Goal: Task Accomplishment & Management: Use online tool/utility

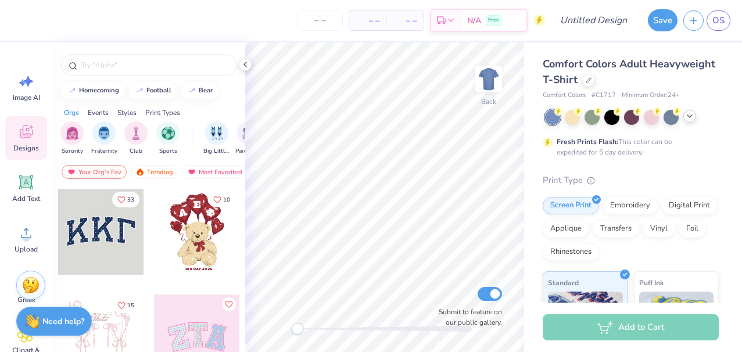
click at [687, 120] on div at bounding box center [689, 116] width 13 height 13
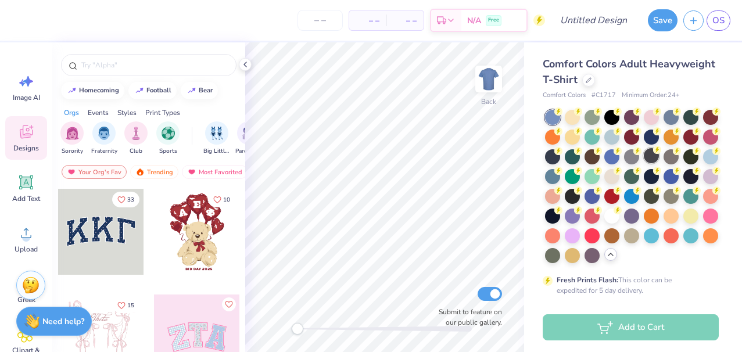
click at [646, 157] on div at bounding box center [650, 155] width 15 height 15
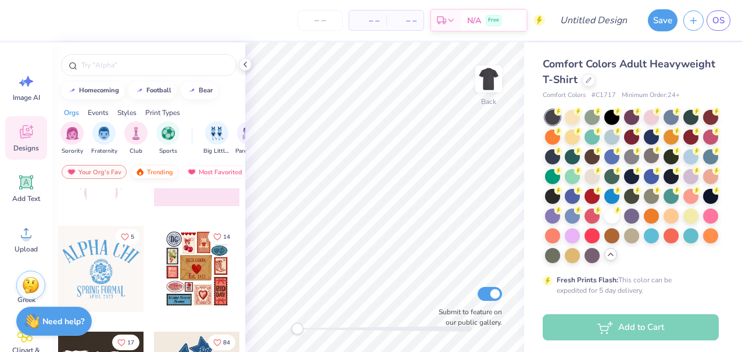
scroll to position [175, 0]
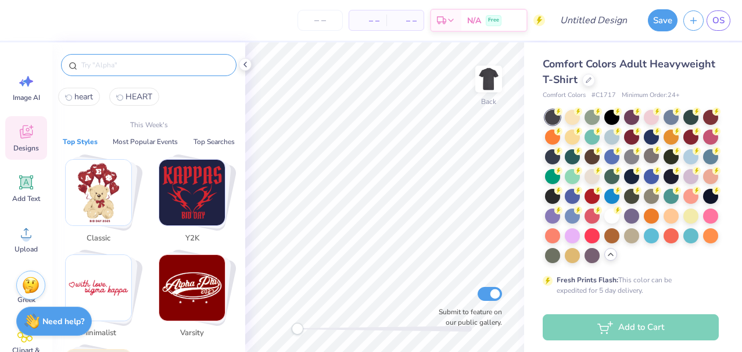
click at [102, 60] on input "text" at bounding box center [154, 65] width 149 height 12
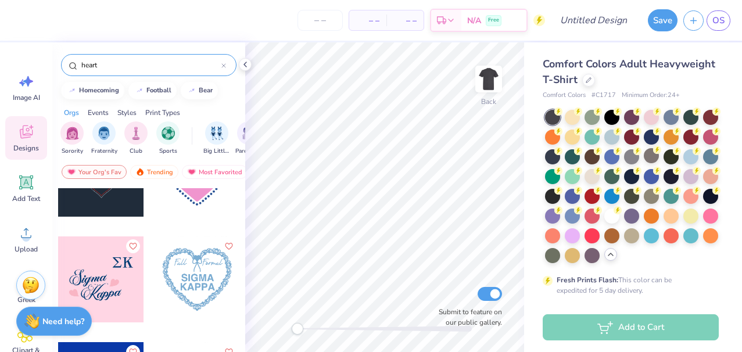
scroll to position [7359, 0]
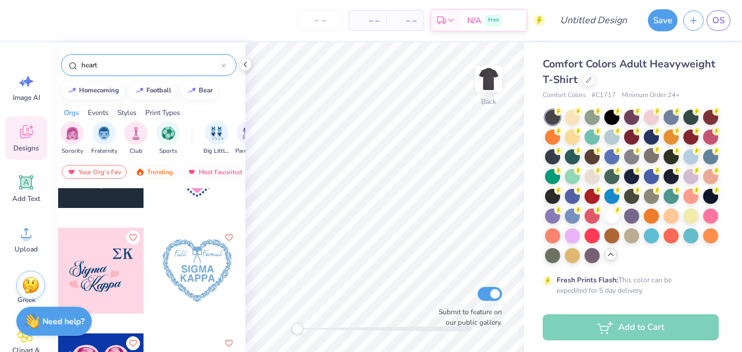
type input "heart"
click at [490, 80] on img at bounding box center [488, 79] width 46 height 46
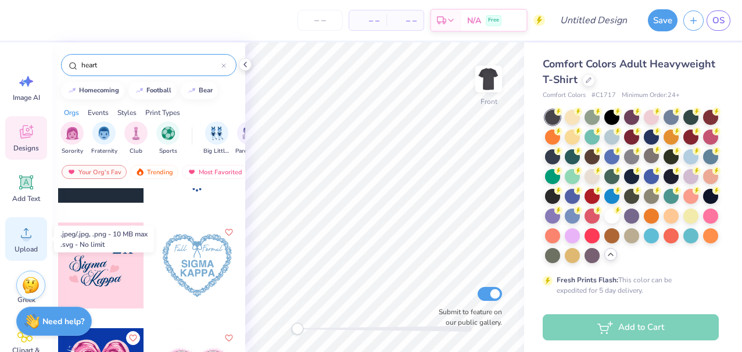
click at [34, 229] on icon at bounding box center [25, 232] width 17 height 17
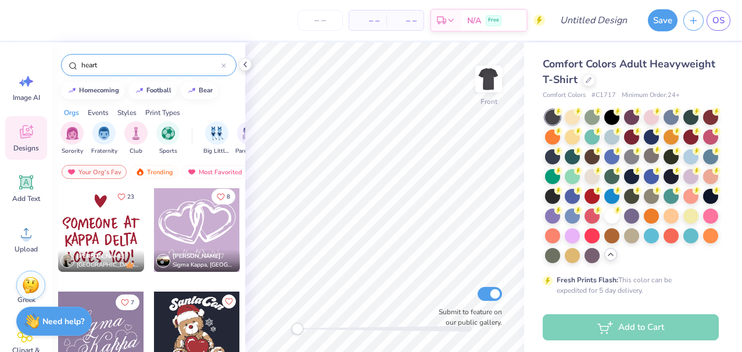
scroll to position [21552, 0]
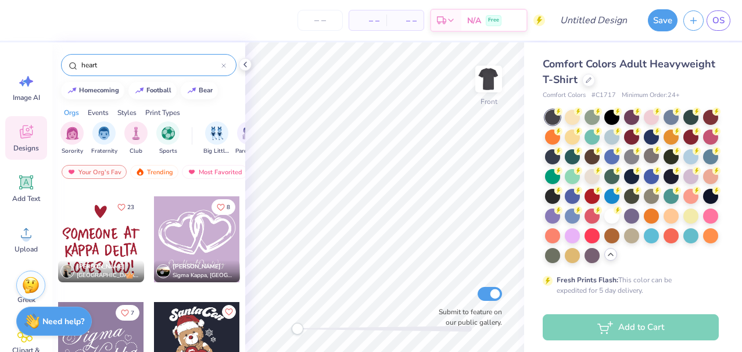
click at [186, 243] on div at bounding box center [197, 239] width 86 height 86
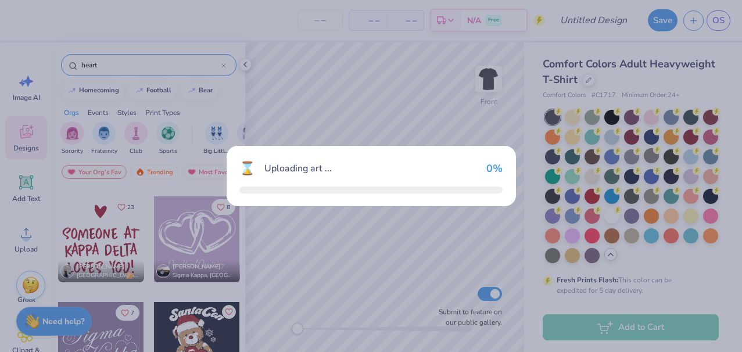
scroll to position [21552, 0]
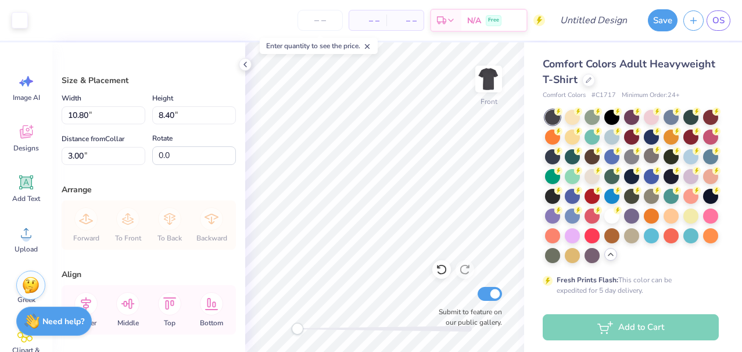
type input "2.07"
type input "1.61"
type input "9.80"
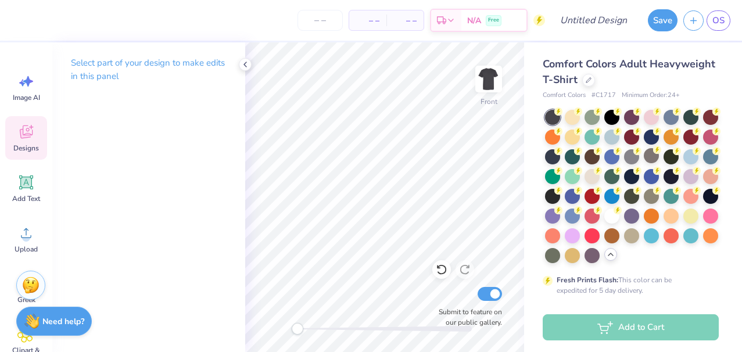
click at [23, 146] on span "Designs" at bounding box center [26, 147] width 26 height 9
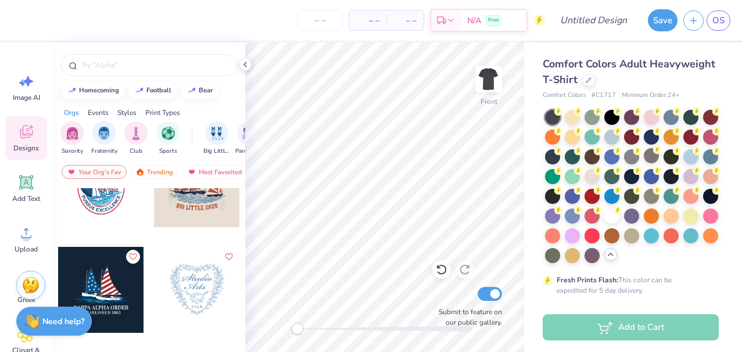
scroll to position [14741, 0]
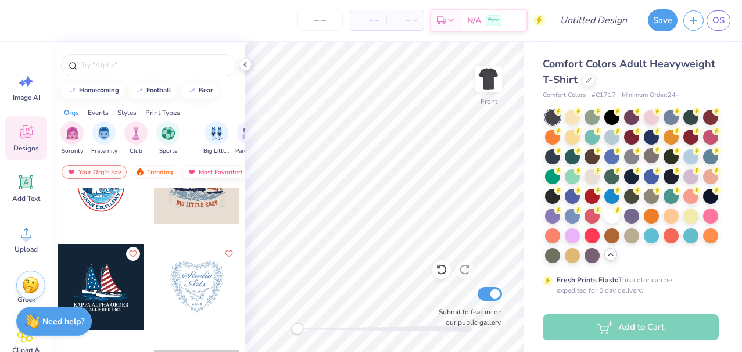
click at [203, 172] on div "Most Favorited" at bounding box center [215, 172] width 66 height 14
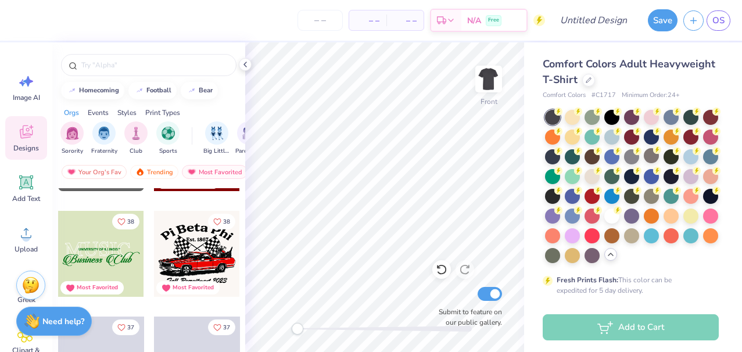
scroll to position [7596, 0]
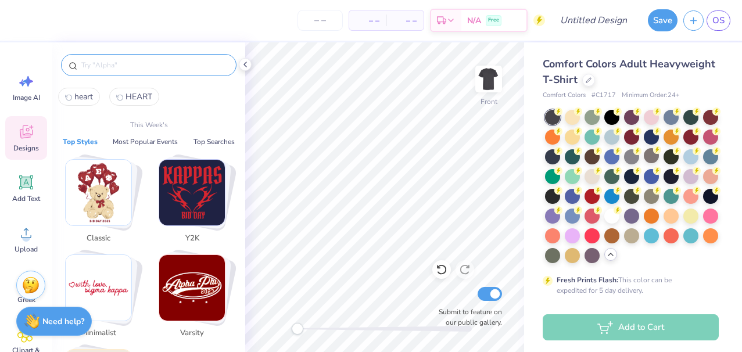
click at [98, 66] on input "text" at bounding box center [154, 65] width 149 height 12
click at [127, 95] on span "HEART" at bounding box center [138, 96] width 27 height 11
type input "HEART"
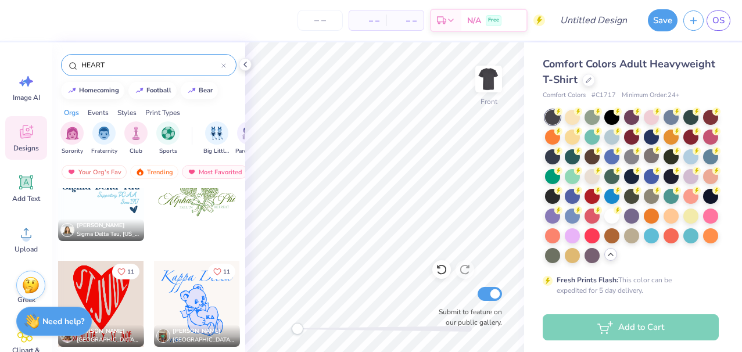
scroll to position [7073, 0]
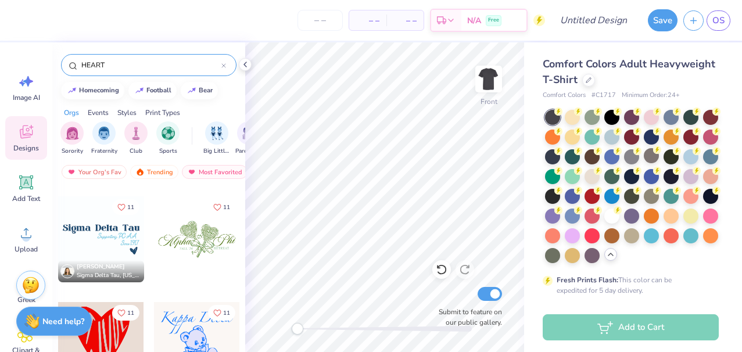
click at [108, 229] on div at bounding box center [101, 239] width 86 height 86
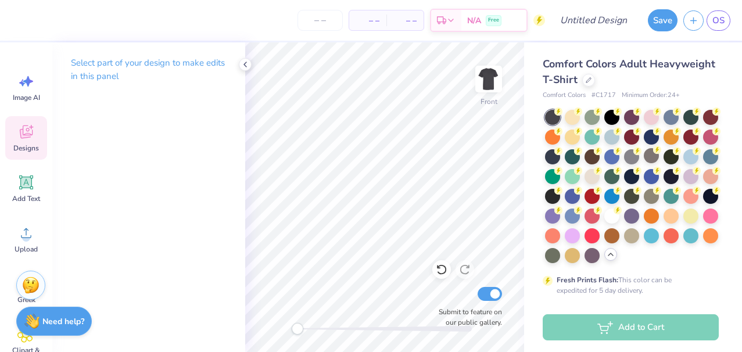
click at [38, 127] on div "Designs" at bounding box center [26, 138] width 42 height 44
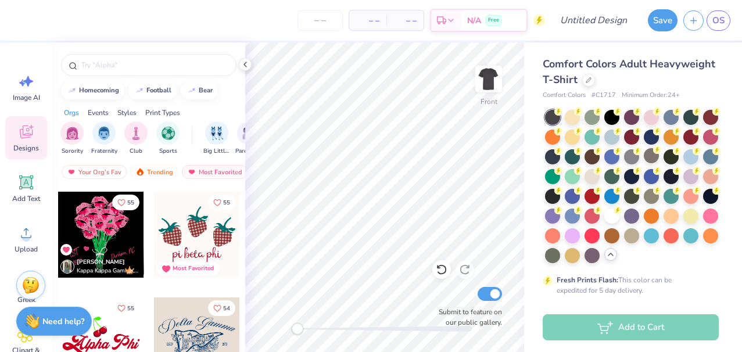
scroll to position [4017, 0]
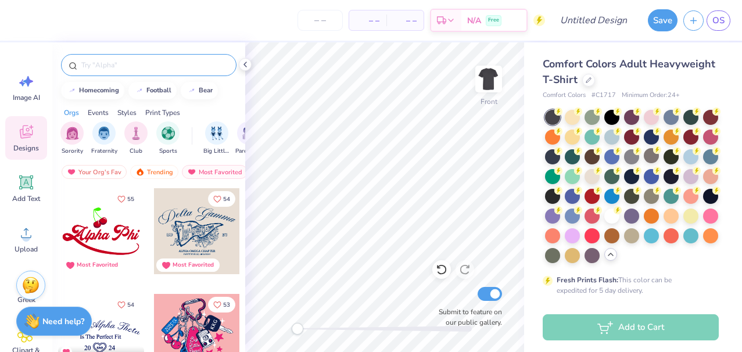
click at [103, 74] on div at bounding box center [148, 65] width 175 height 22
click at [106, 62] on input "text" at bounding box center [154, 65] width 149 height 12
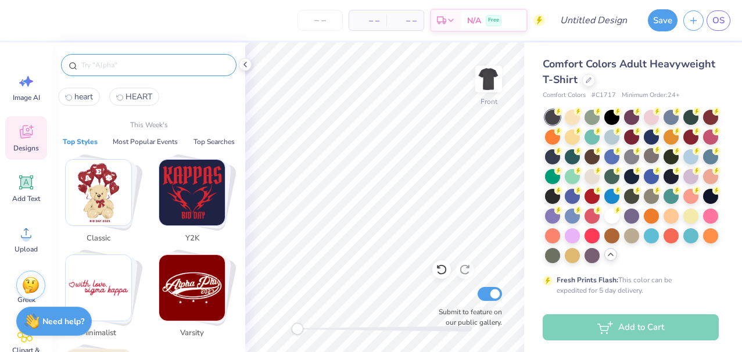
click at [125, 94] on button "HEART" at bounding box center [134, 97] width 50 height 18
type input "HEART"
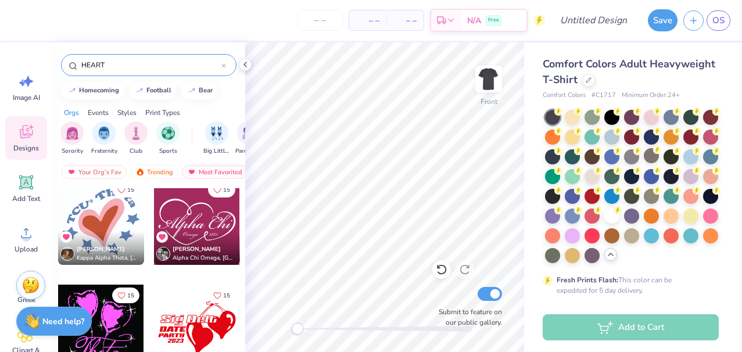
scroll to position [5257, 0]
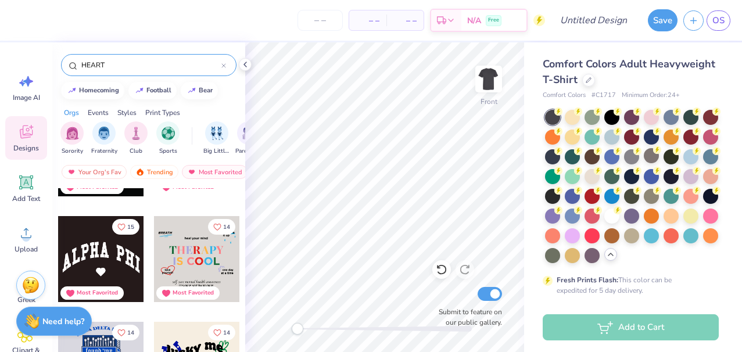
click at [242, 304] on div "15 Most Favorited 15 Most Favorited 15 Most Favorited 14 Most Favorited 14 Alic…" at bounding box center [148, 291] width 193 height 207
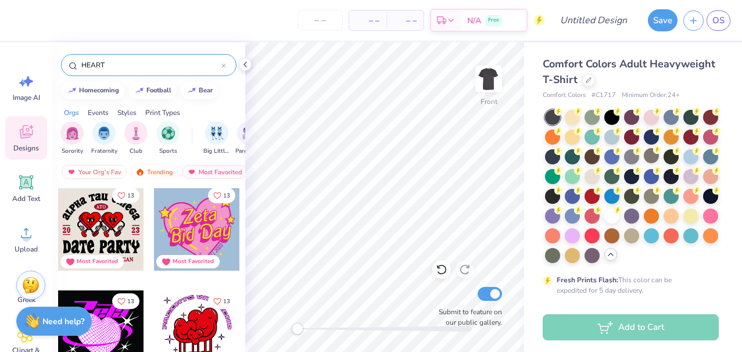
scroll to position [6372, 0]
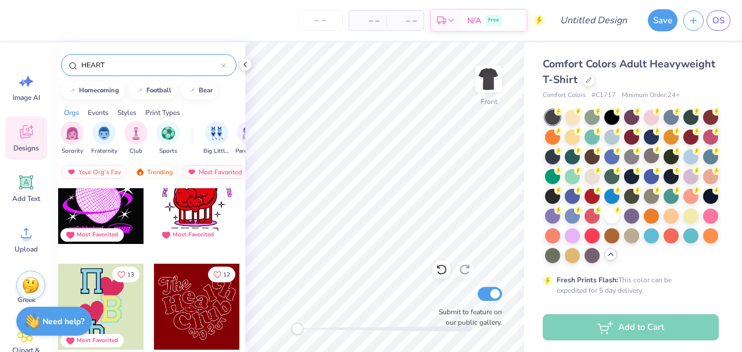
click at [34, 32] on div "– – Per Item – – Total Est. Delivery N/A Free" at bounding box center [280, 20] width 527 height 41
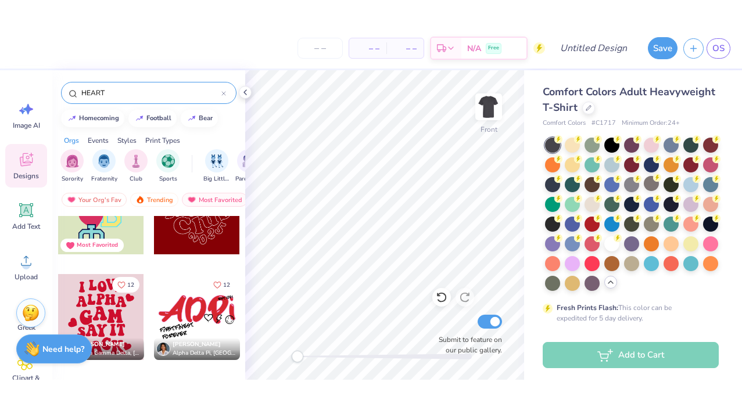
scroll to position [6604, 0]
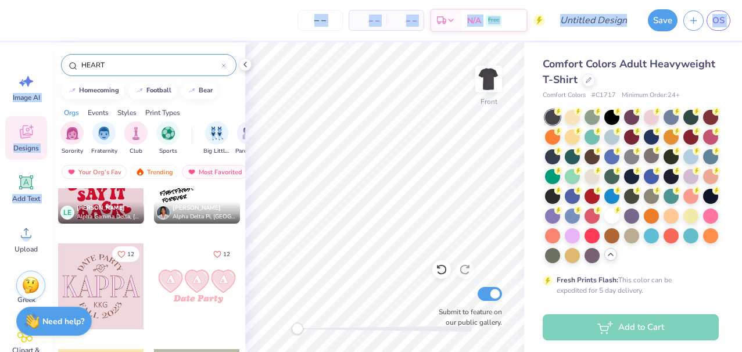
drag, startPoint x: 2, startPoint y: 229, endPoint x: -23, endPoint y: 226, distance: 25.1
click at [0, 226] on html "– – Per Item – – Total Est. Delivery N/A Free Design Title Save OS Image AI Des…" at bounding box center [371, 176] width 742 height 352
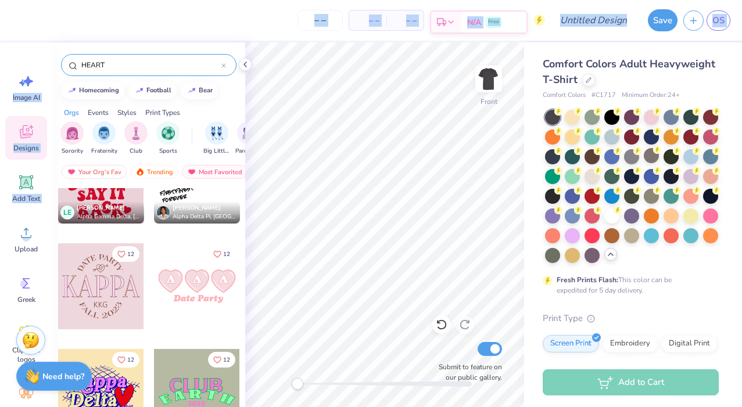
click at [486, 80] on img at bounding box center [488, 78] width 23 height 23
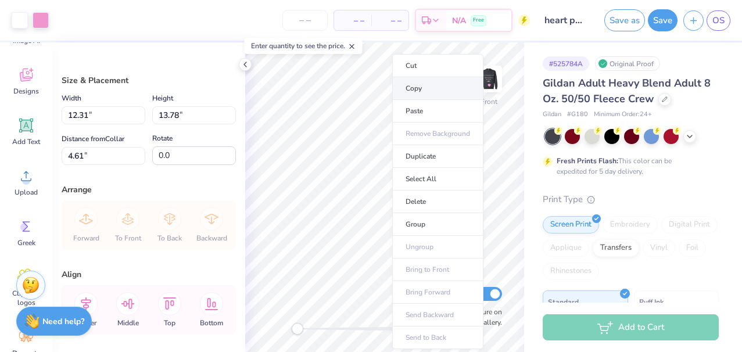
click at [406, 83] on li "Copy" at bounding box center [437, 88] width 91 height 23
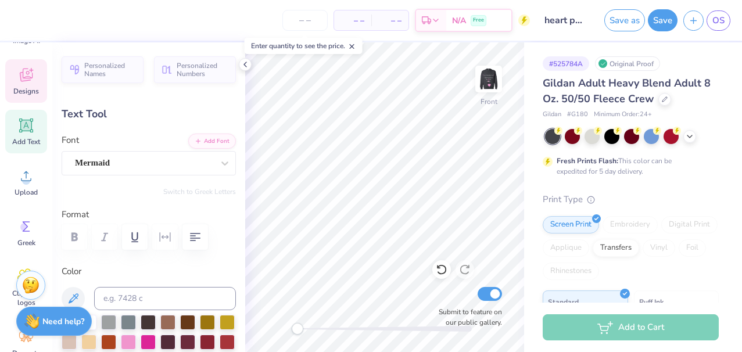
click at [27, 85] on div "Designs" at bounding box center [26, 81] width 42 height 44
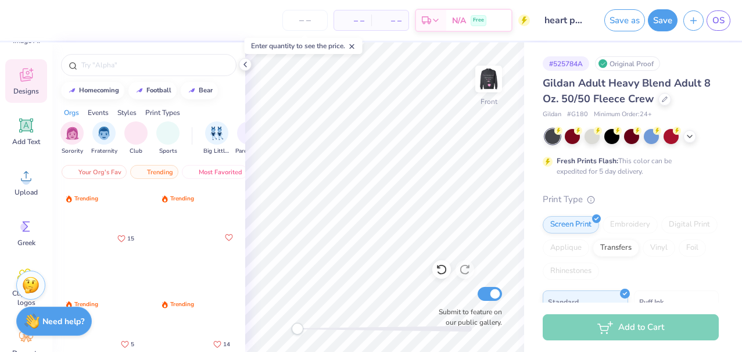
scroll to position [82, 0]
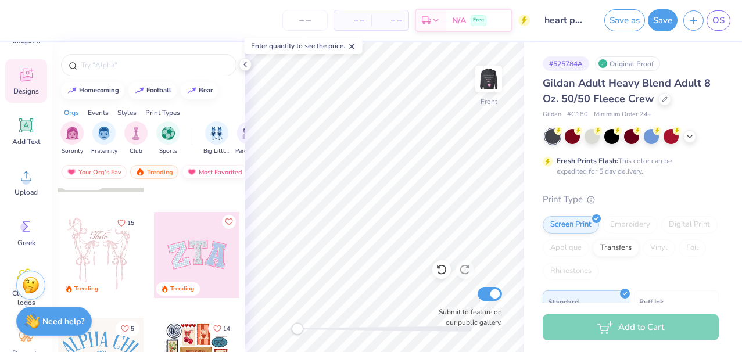
click at [205, 174] on div "Most Favorited" at bounding box center [215, 172] width 66 height 14
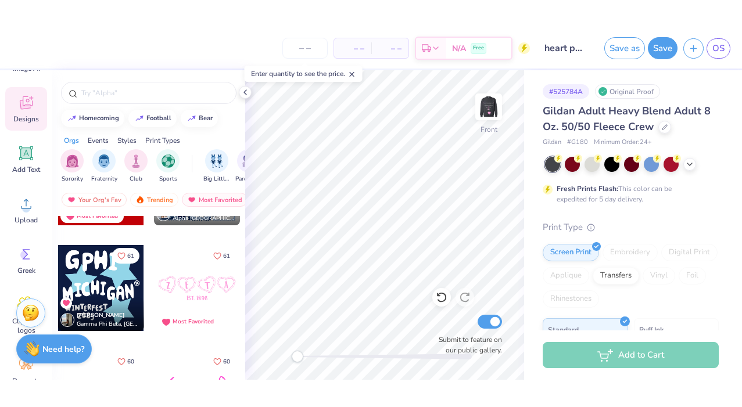
scroll to position [3462, 0]
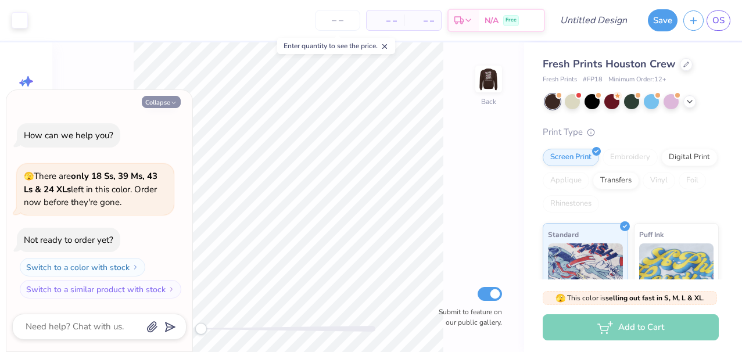
click at [170, 102] on icon "button" at bounding box center [173, 102] width 7 height 7
type textarea "x"
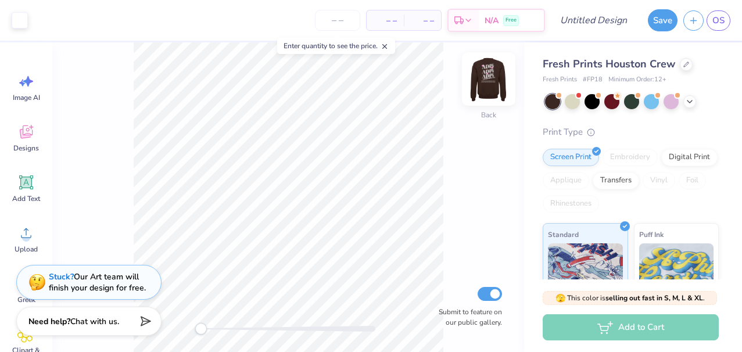
click at [489, 91] on img at bounding box center [488, 79] width 46 height 46
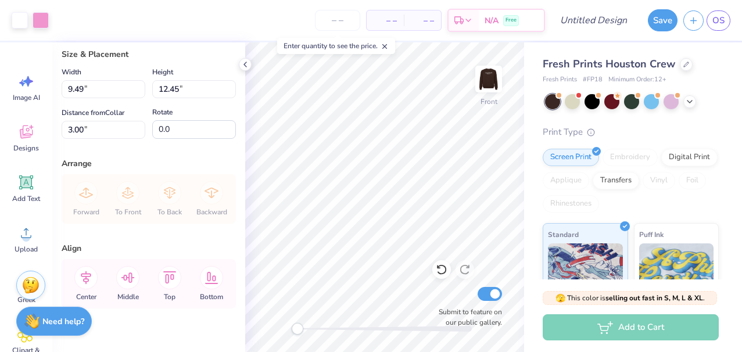
scroll to position [46, 0]
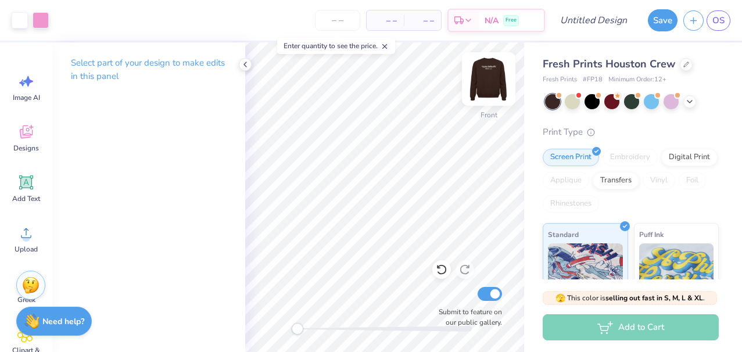
click at [485, 74] on img at bounding box center [488, 79] width 46 height 46
click at [683, 65] on icon at bounding box center [686, 63] width 6 height 6
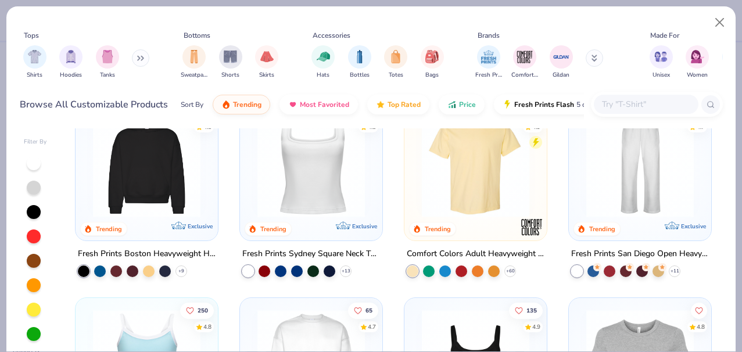
scroll to position [244, 0]
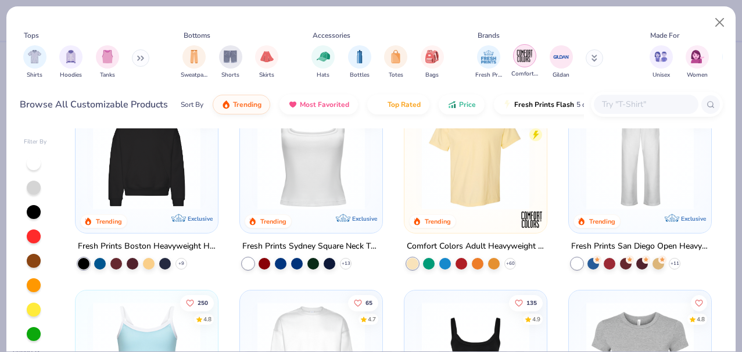
click at [520, 63] on img "filter for Comfort Colors" at bounding box center [524, 55] width 17 height 17
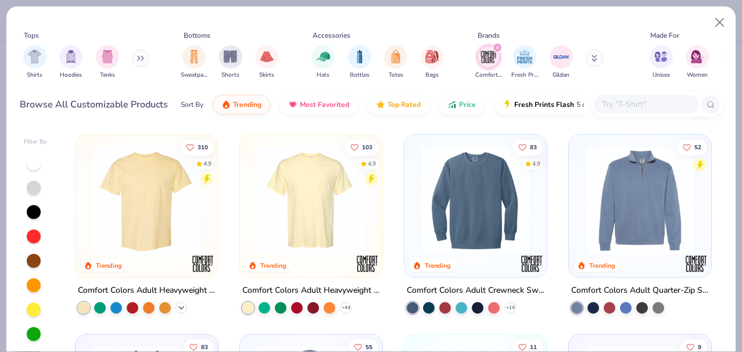
click at [182, 303] on icon at bounding box center [181, 307] width 9 height 9
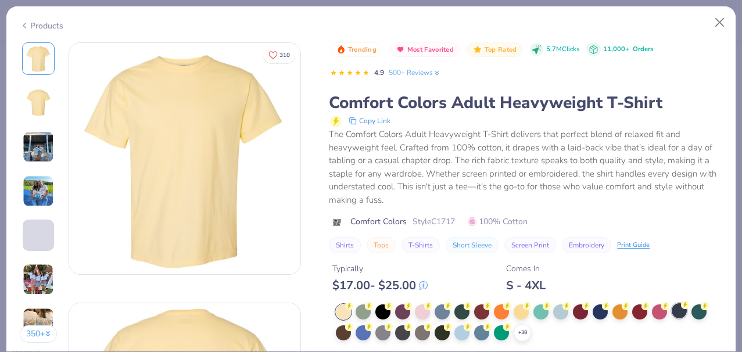
click at [682, 315] on div at bounding box center [678, 310] width 15 height 15
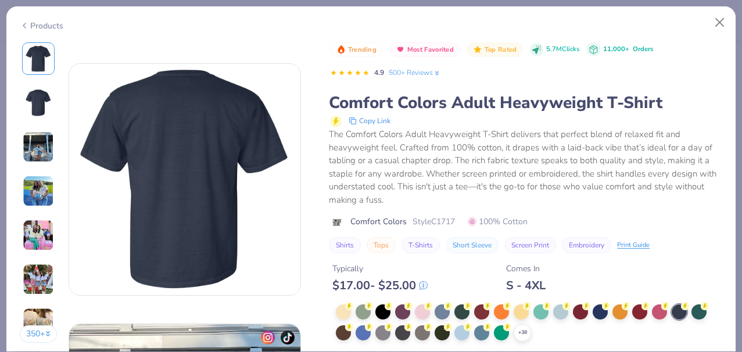
scroll to position [356, 0]
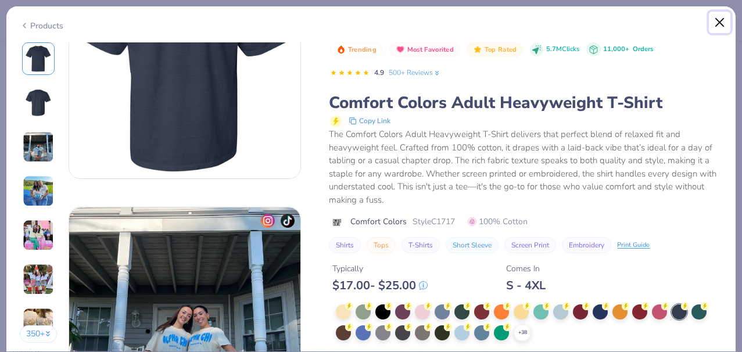
click at [719, 24] on button "Close" at bounding box center [719, 23] width 22 height 22
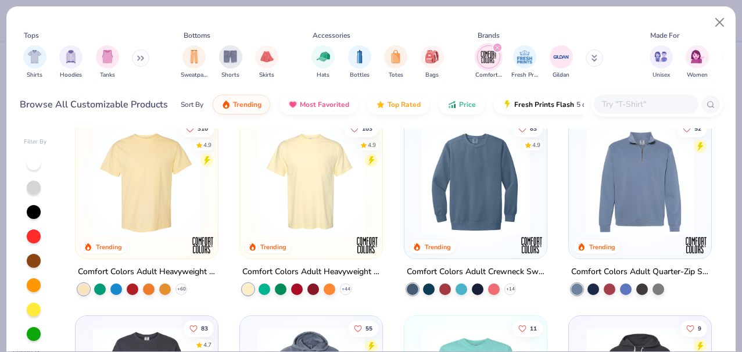
scroll to position [33, 0]
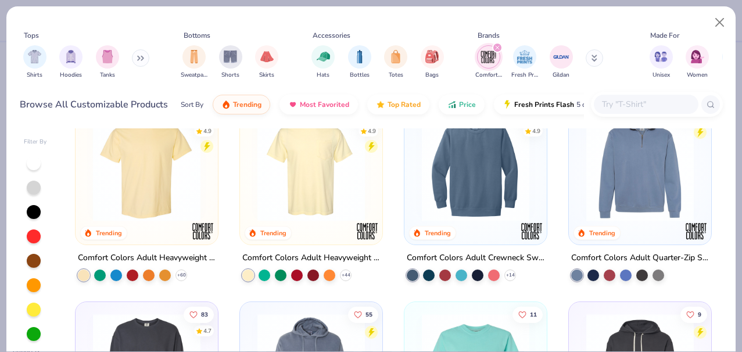
click at [306, 189] on img at bounding box center [310, 167] width 119 height 107
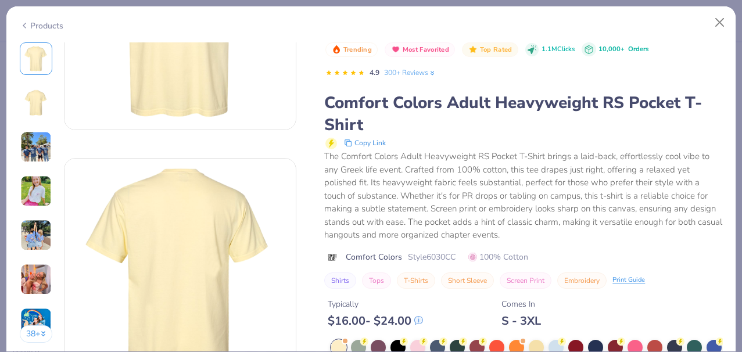
scroll to position [153, 0]
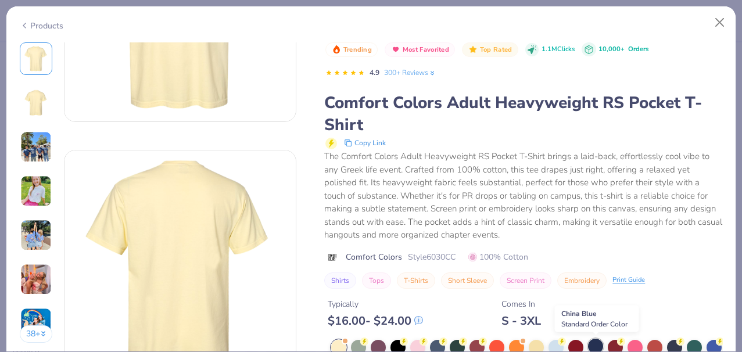
click at [597, 343] on div at bounding box center [595, 346] width 15 height 15
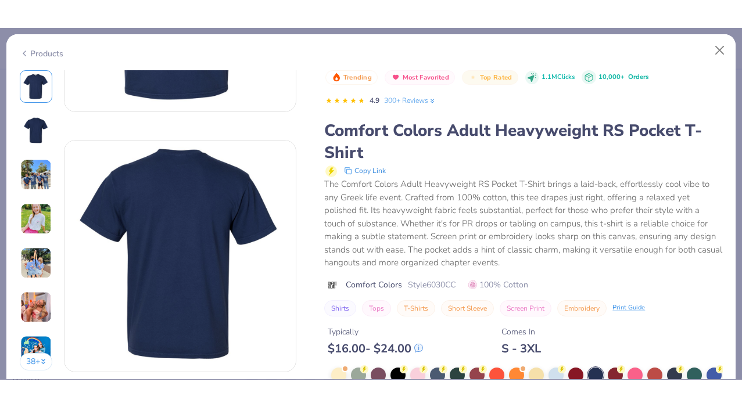
scroll to position [199, 0]
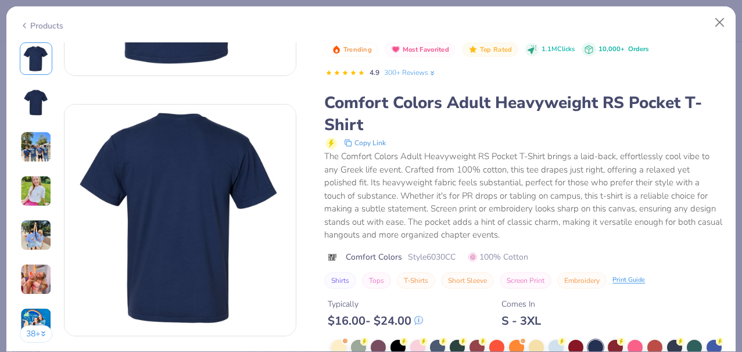
click at [731, 71] on div "38 + 103 AU Alpha Tau Omega, Pepperdine University PU Phi Mu, Louisiana Tech Un…" at bounding box center [370, 197] width 729 height 310
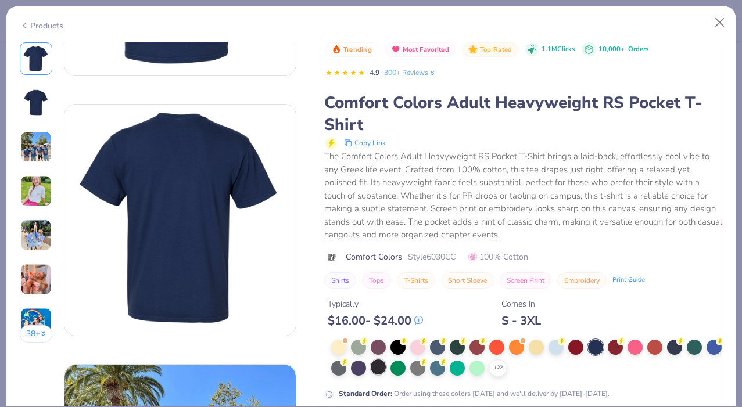
click at [375, 351] on div at bounding box center [377, 366] width 15 height 15
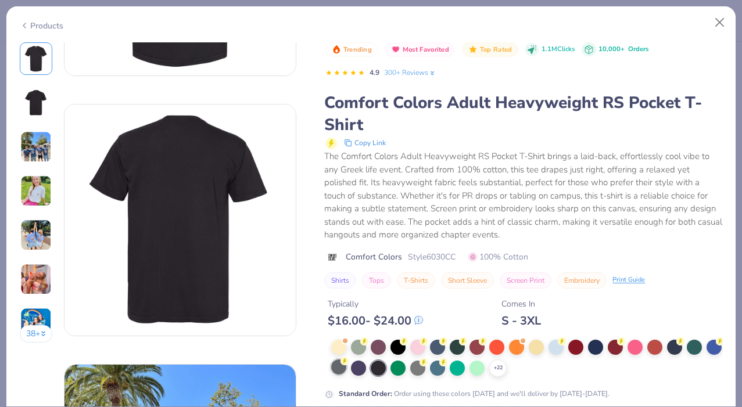
click at [341, 351] on div at bounding box center [338, 366] width 15 height 15
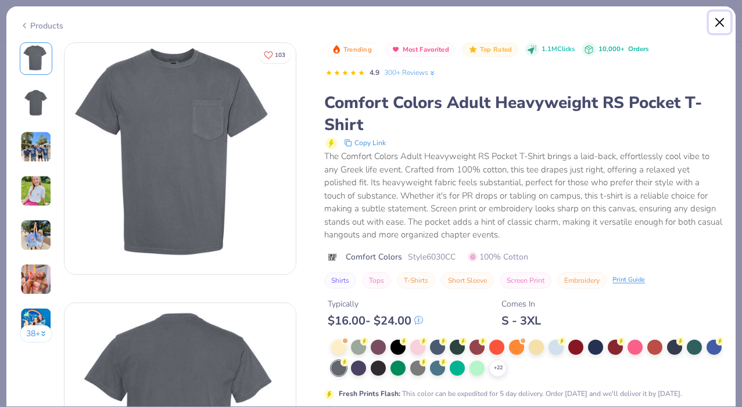
click at [715, 20] on button "Close" at bounding box center [719, 23] width 22 height 22
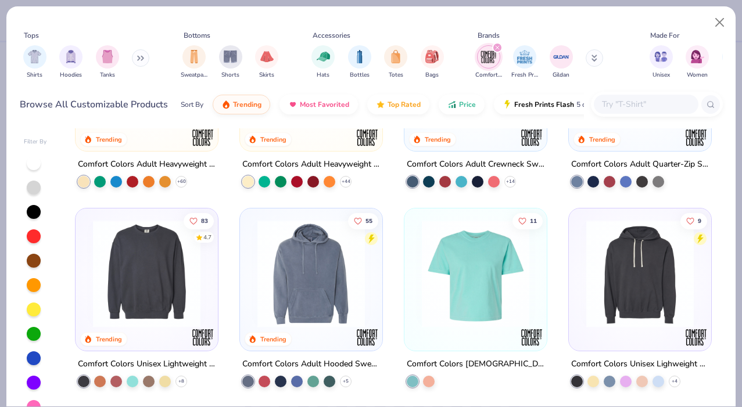
scroll to position [153, 0]
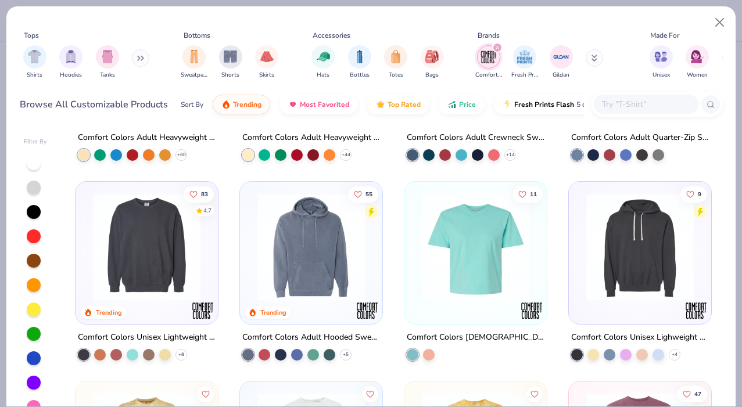
click at [499, 48] on icon "filter for Comfort Colors" at bounding box center [497, 47] width 5 height 5
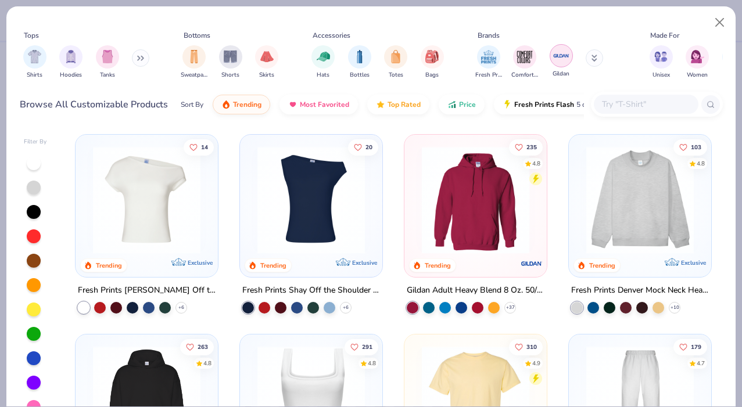
click at [556, 53] on img "filter for Gildan" at bounding box center [560, 55] width 17 height 17
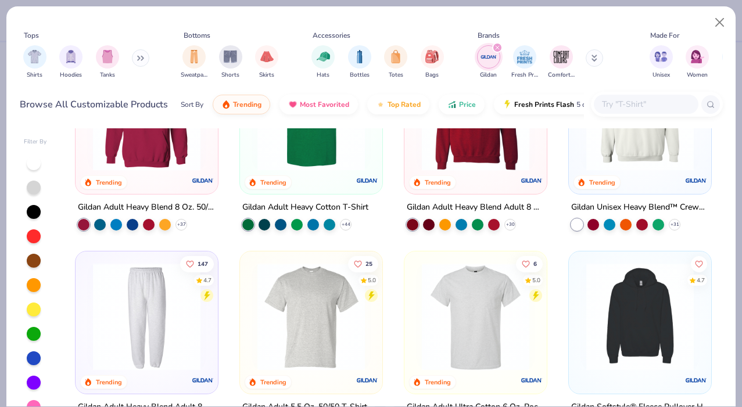
scroll to position [175, 0]
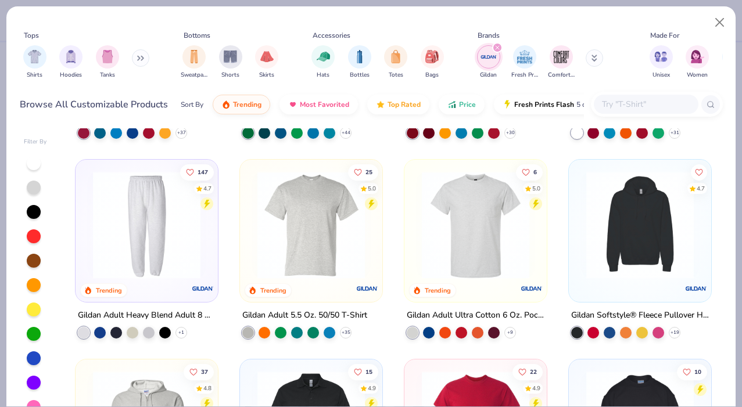
click at [498, 47] on icon "filter for Gildan" at bounding box center [497, 47] width 5 height 5
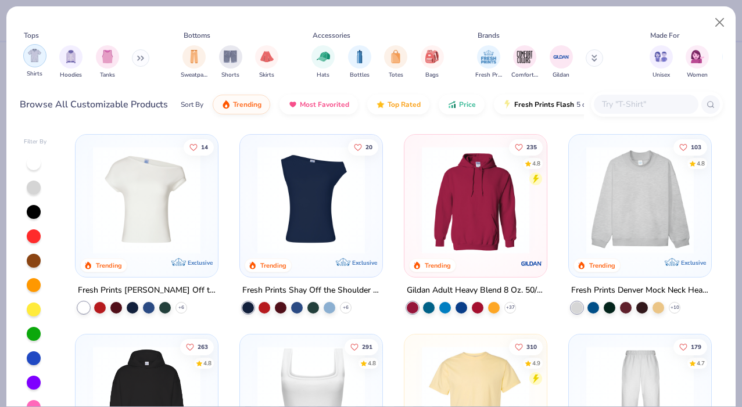
click at [34, 60] on img "filter for Shirts" at bounding box center [34, 55] width 13 height 13
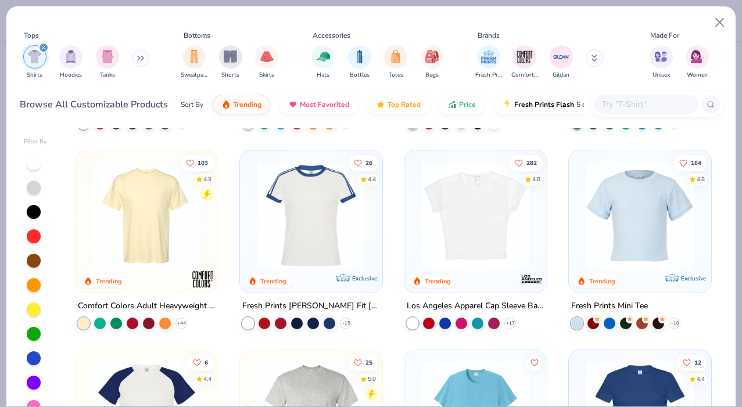
scroll to position [185, 0]
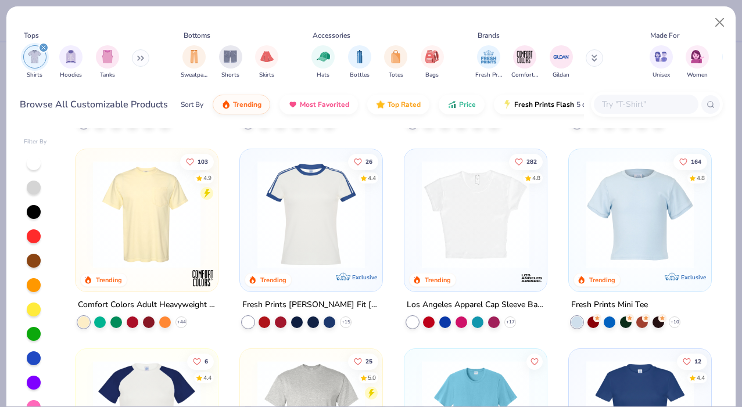
click at [183, 326] on div "103 4.9 Trending Comfort Colors Adult Heavyweight RS Pocket T-Shirt + 44" at bounding box center [146, 238] width 143 height 179
click at [181, 318] on icon at bounding box center [181, 322] width 9 height 9
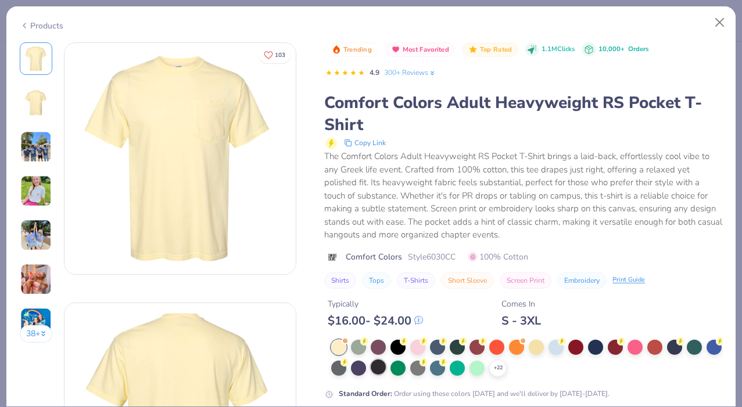
click at [372, 351] on div at bounding box center [377, 366] width 15 height 15
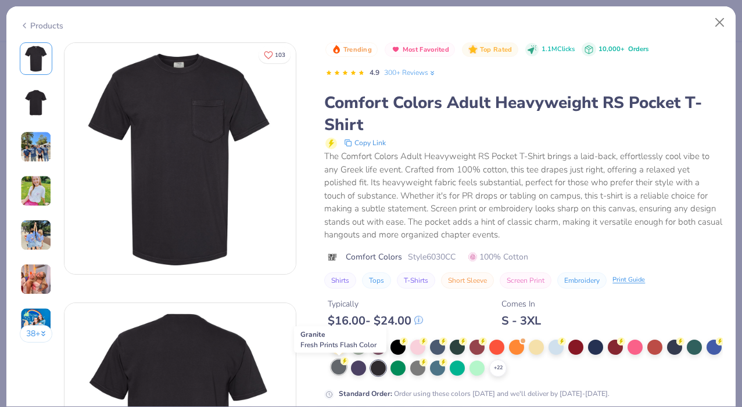
click at [341, 351] on div at bounding box center [338, 366] width 15 height 15
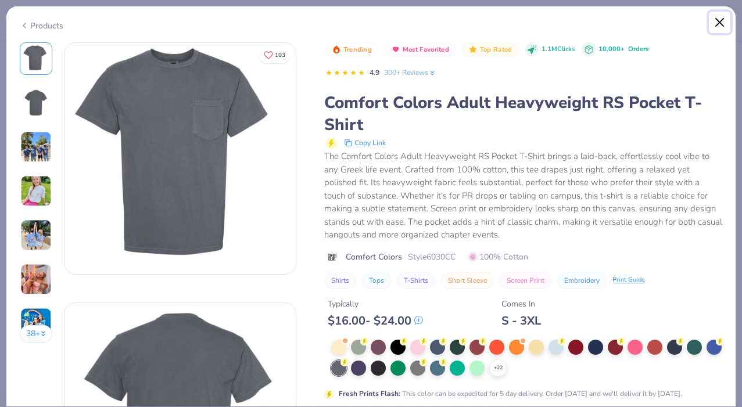
click at [714, 19] on button "Close" at bounding box center [719, 23] width 22 height 22
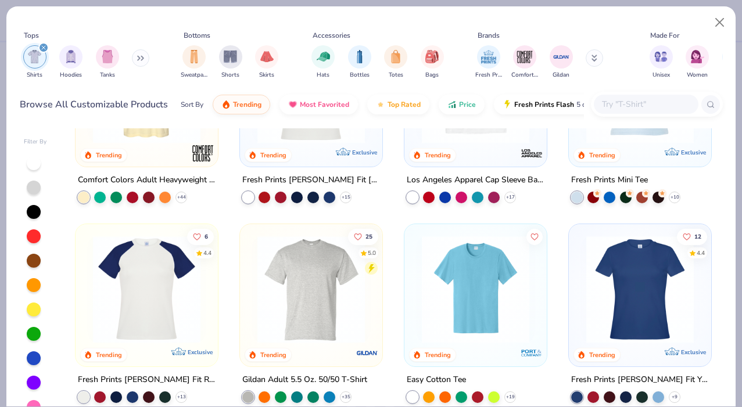
scroll to position [351, 0]
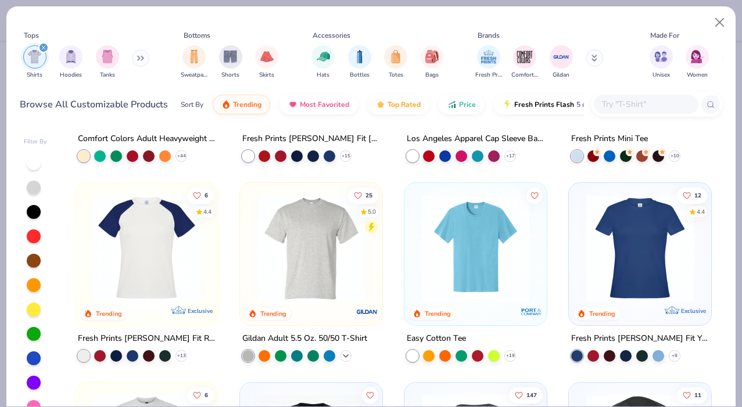
click at [344, 351] on icon at bounding box center [345, 355] width 9 height 9
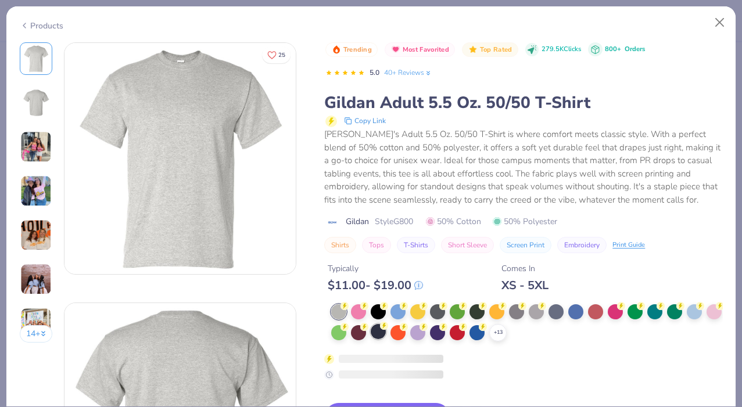
click at [376, 330] on div at bounding box center [377, 331] width 15 height 15
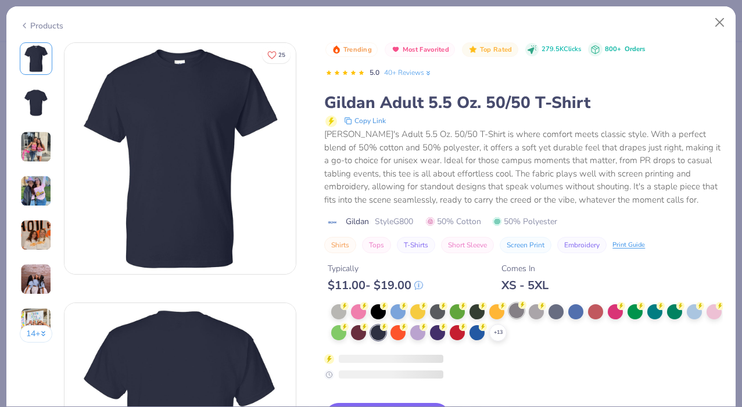
click at [516, 310] on div at bounding box center [516, 310] width 15 height 15
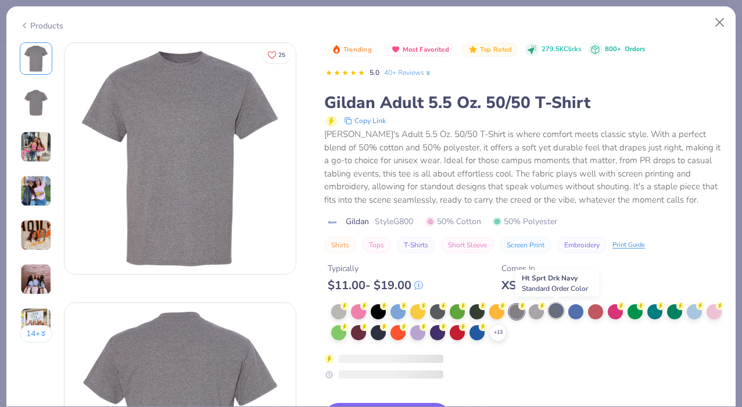
click at [557, 308] on div at bounding box center [555, 310] width 15 height 15
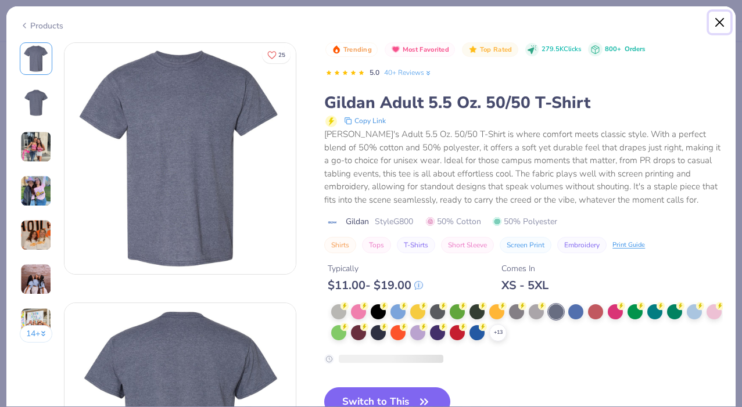
click at [714, 24] on button "Close" at bounding box center [719, 23] width 22 height 22
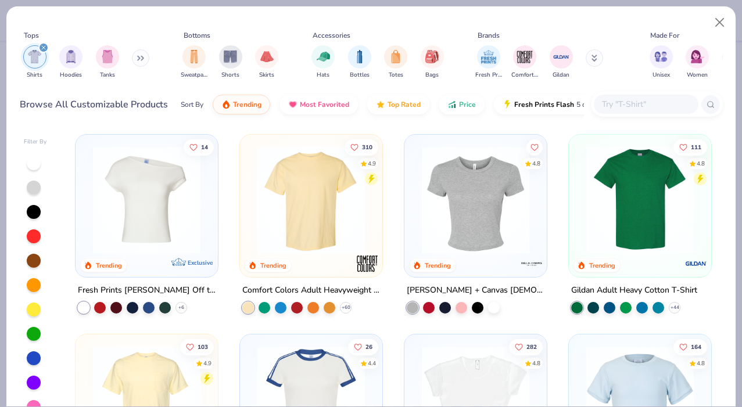
click at [311, 247] on img at bounding box center [310, 199] width 119 height 107
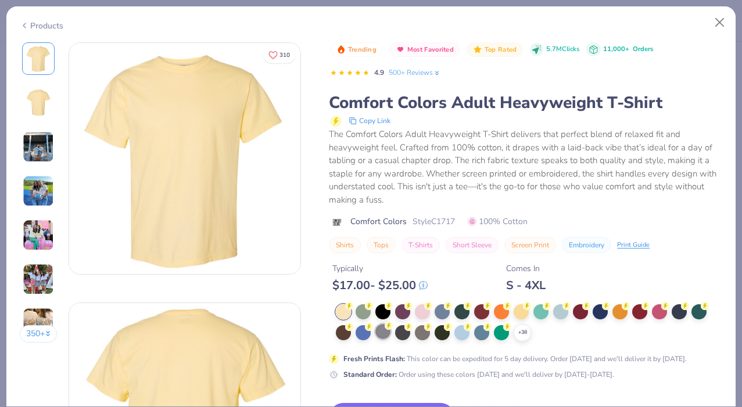
click at [383, 330] on div at bounding box center [382, 331] width 15 height 15
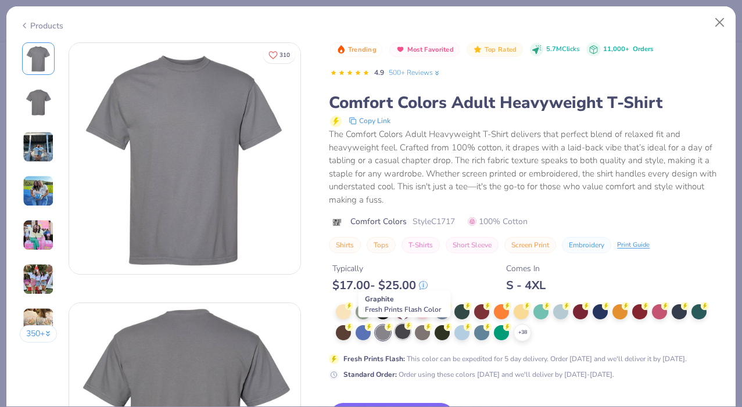
click at [405, 332] on div at bounding box center [402, 331] width 15 height 15
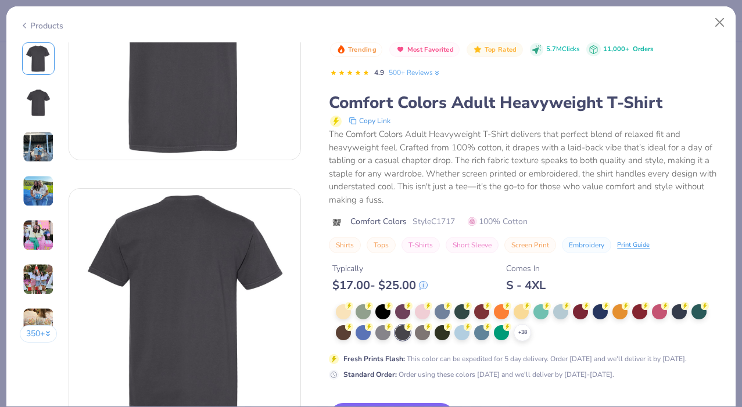
scroll to position [118, 0]
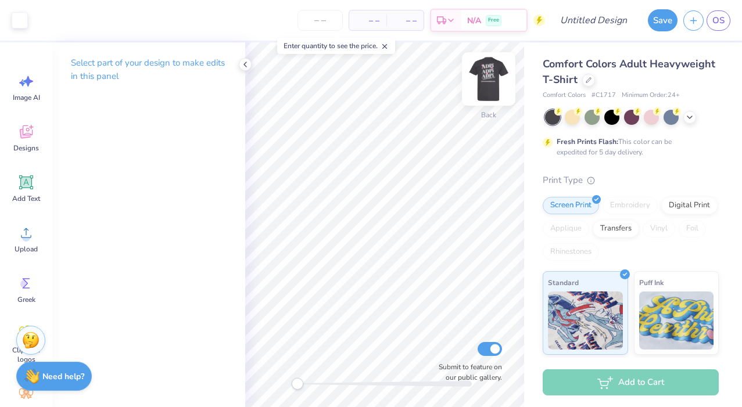
click at [488, 79] on img at bounding box center [488, 79] width 46 height 46
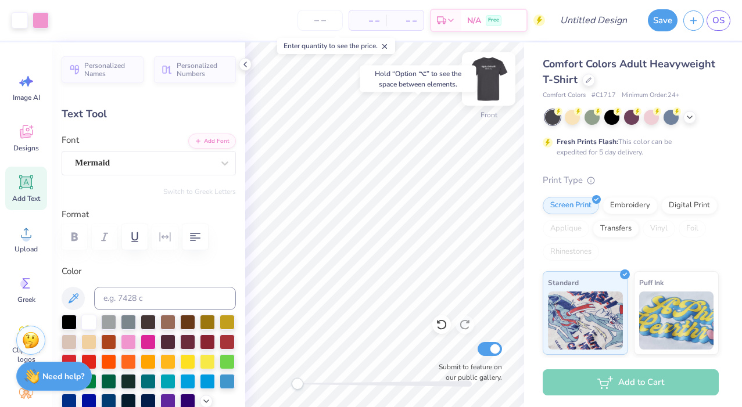
type input "0.0"
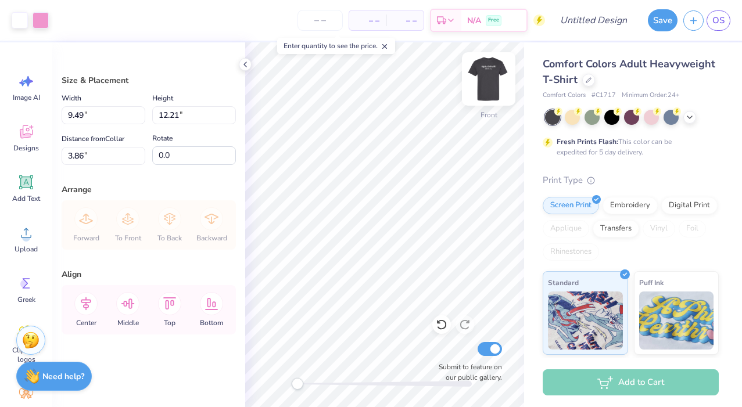
type input "11.71"
type input "15.08"
type input "5.44"
type input "12.57"
type input "16.19"
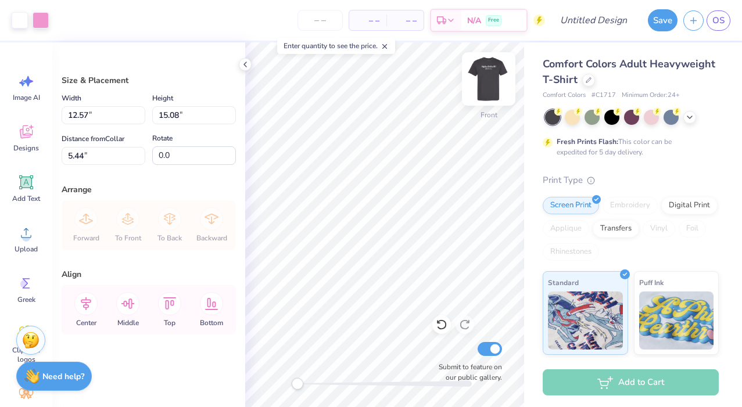
type input "4.33"
type input "12.77"
type input "16.46"
type input "4.06"
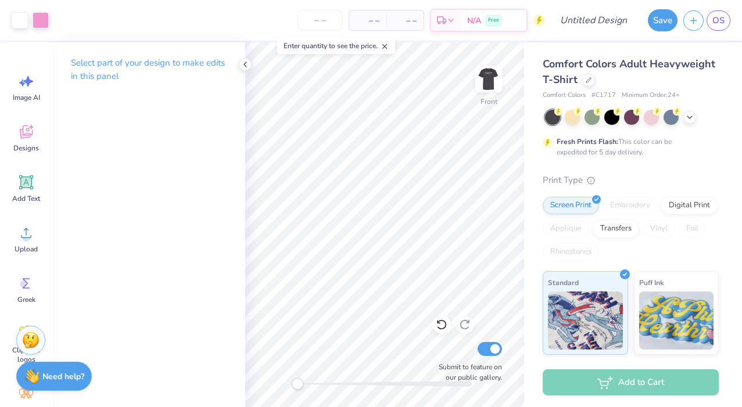
click at [440, 351] on div "Front Submit to feature on our public gallery." at bounding box center [384, 224] width 279 height 365
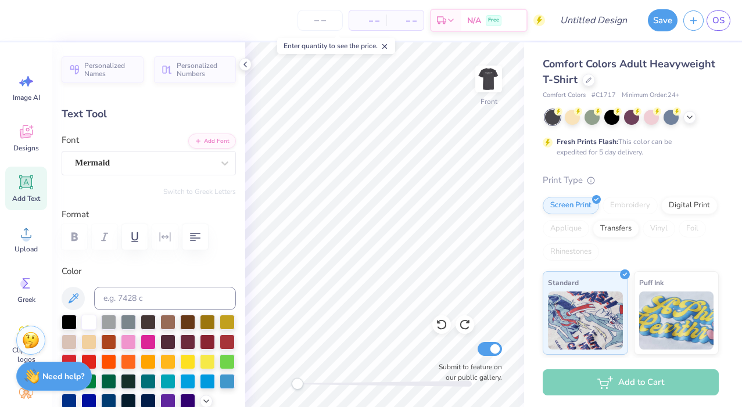
type input "0.0"
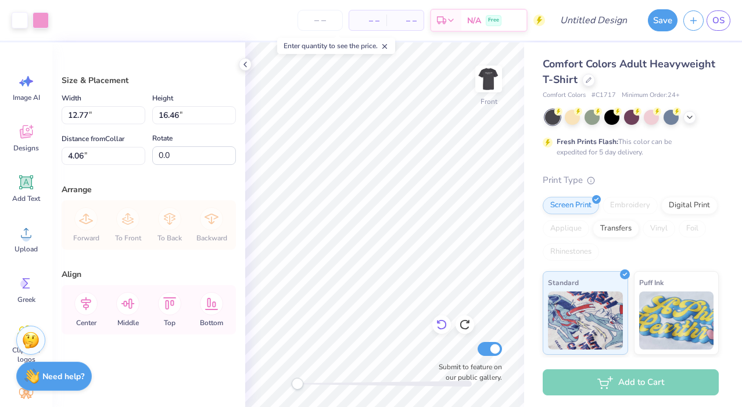
type input "5.25"
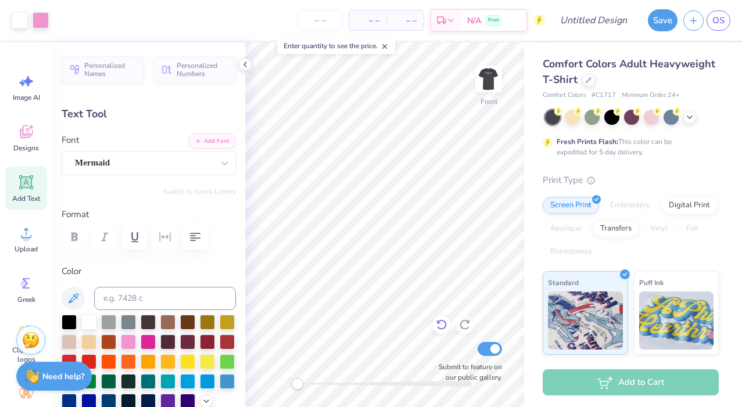
type input "0.0"
type input "9.42"
type input "-9.0"
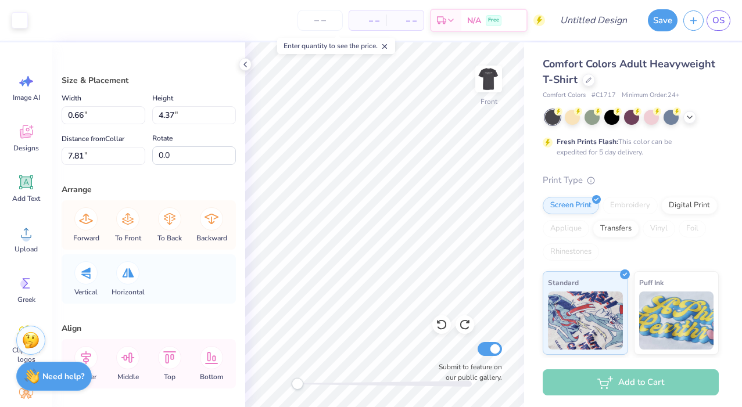
click at [578, 162] on div "Art colors – – Per Item – – Total Est. Delivery N/A Free Design Title Save OS I…" at bounding box center [371, 203] width 742 height 407
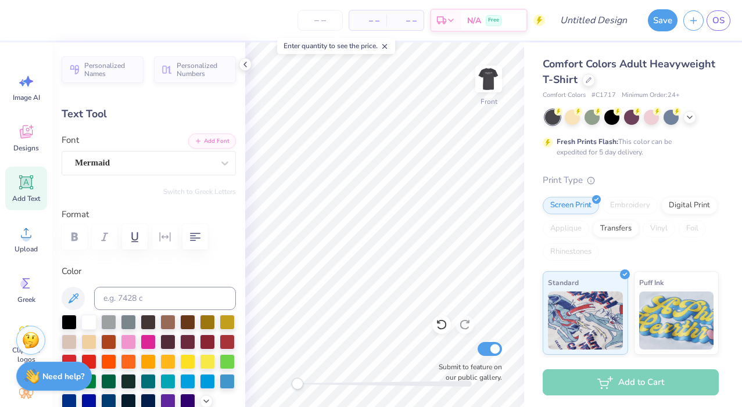
type input "0.0"
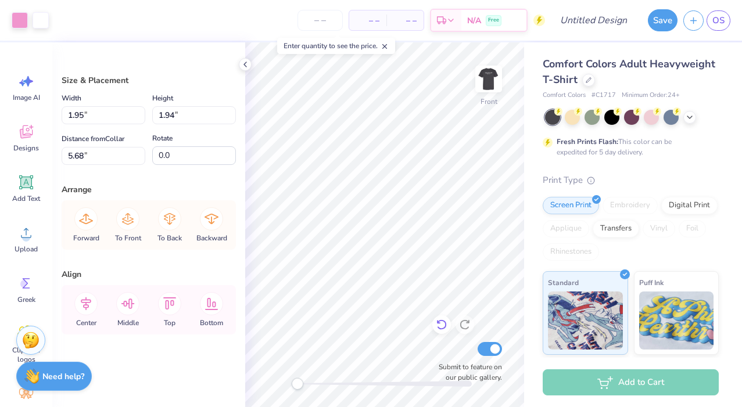
click at [443, 332] on div at bounding box center [441, 324] width 19 height 19
click at [442, 328] on icon at bounding box center [442, 325] width 12 height 12
click at [442, 326] on icon at bounding box center [442, 325] width 12 height 12
click at [441, 324] on icon at bounding box center [442, 325] width 12 height 12
click at [460, 324] on icon at bounding box center [464, 325] width 10 height 10
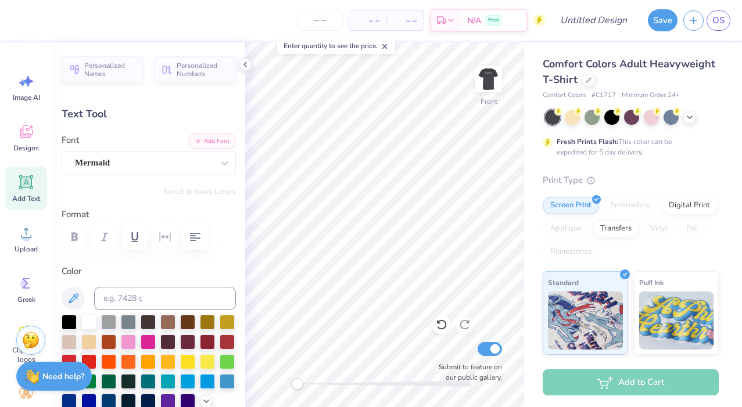
type textarea "A"
type textarea "Alpha"
type input "0.0"
type input "9.42"
type input "-9.0"
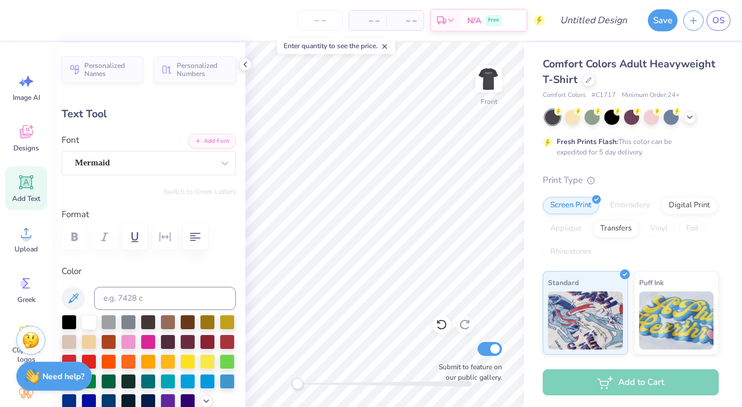
type textarea "Epsilon"
click at [323, 41] on div "Enter quantity to see the price." at bounding box center [336, 46] width 118 height 16
type input "0.0"
type input "13.59"
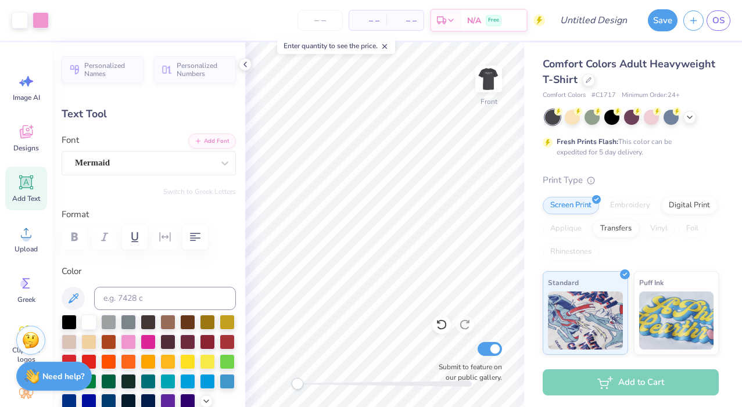
type input "-9.0"
type textarea "Phi"
click at [549, 224] on div "Applique" at bounding box center [565, 228] width 46 height 17
type input "6.83"
type input "2.83"
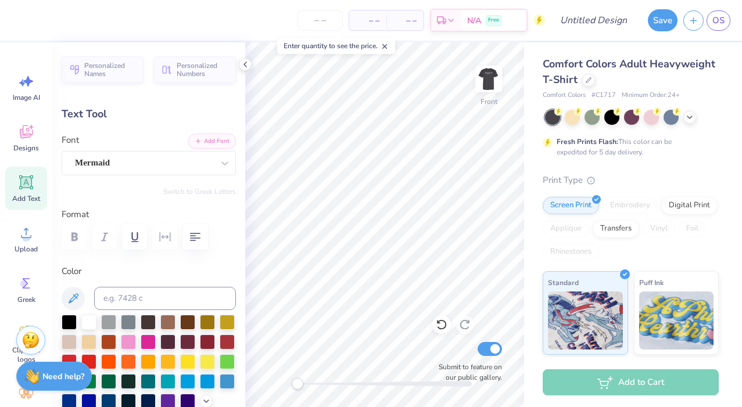
type input "15.53"
type input "7.50"
type input "3.11"
type input "14.56"
type input "0.0"
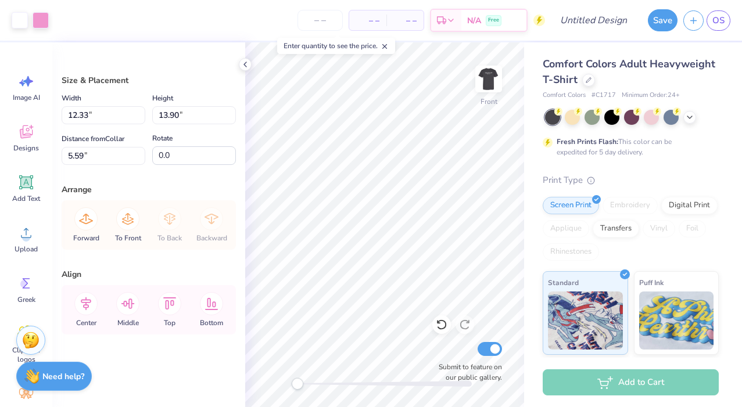
type input "5.95"
type input "12.95"
type input "14.60"
type input "5.25"
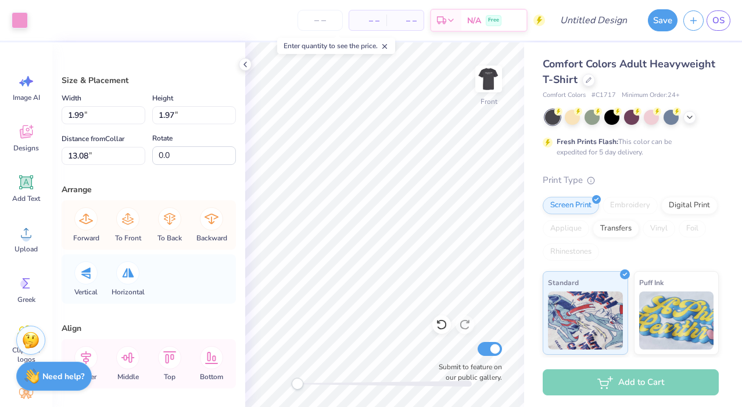
type input "2.08"
type input "2.06"
type input "13.03"
type input "0.49"
type input "4.68"
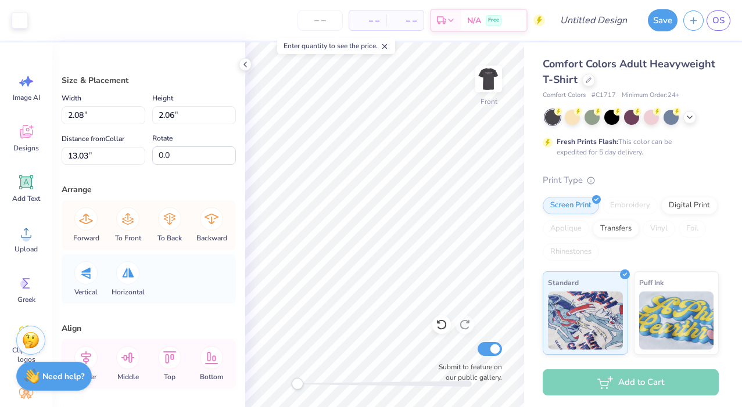
type input "13.25"
type input "1.99"
type input "1.97"
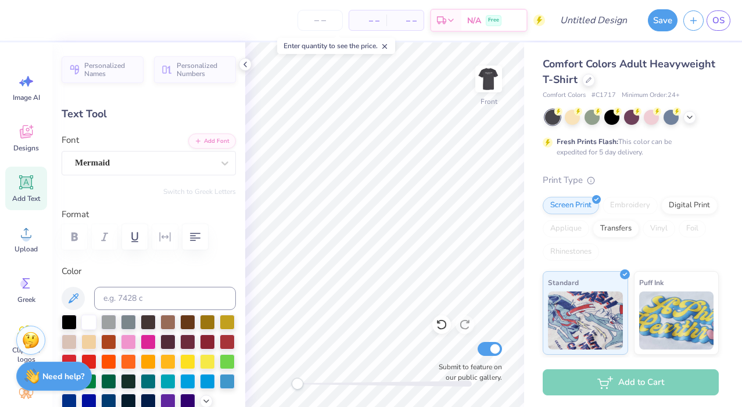
type input "11.29"
type input "4.23"
type input "9.34"
type input "11.52"
type input "4.31"
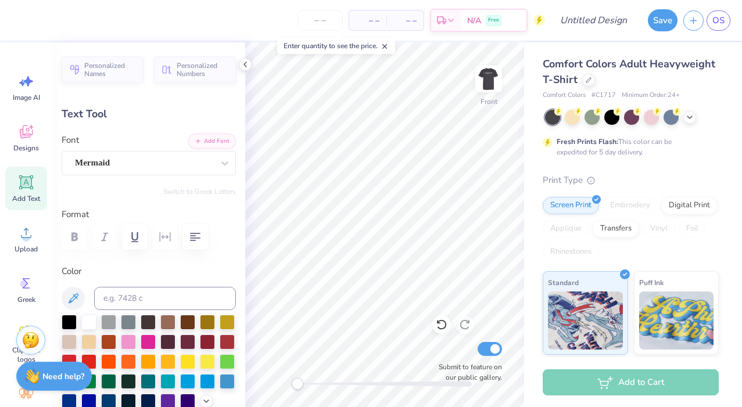
type input "9.35"
type input "0.0"
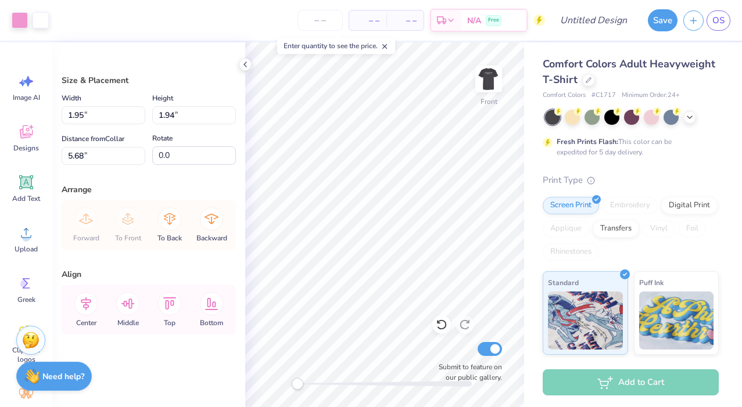
type input "5.40"
type input "14.24"
type input "1.68"
type input "14.51"
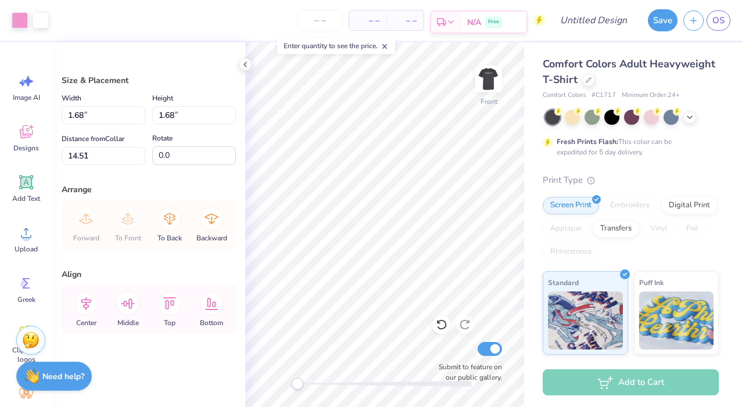
type input "1.95"
type input "1.94"
type input "12.78"
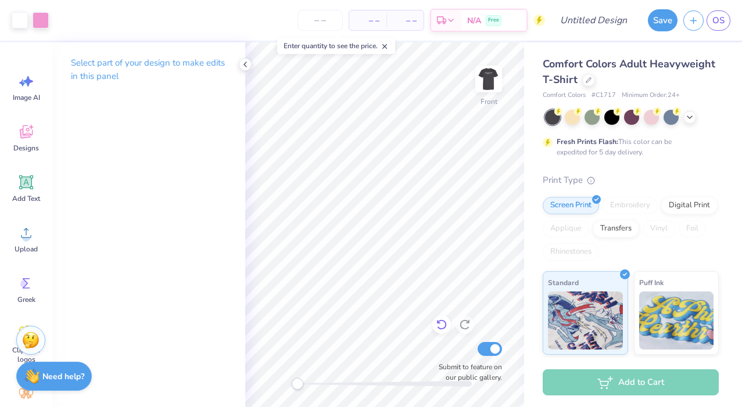
click at [442, 326] on icon at bounding box center [442, 325] width 12 height 12
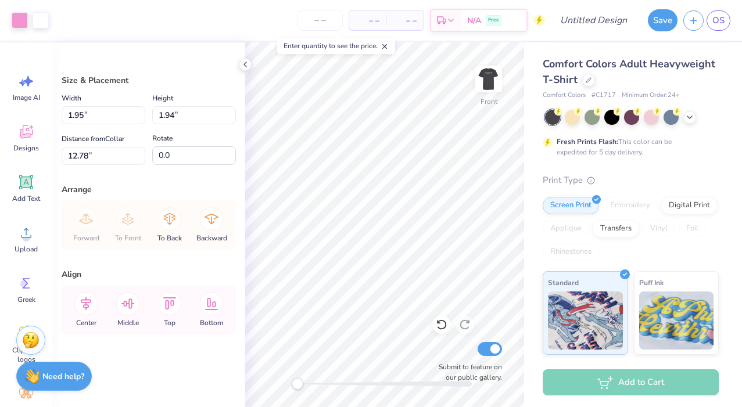
type input "12.78"
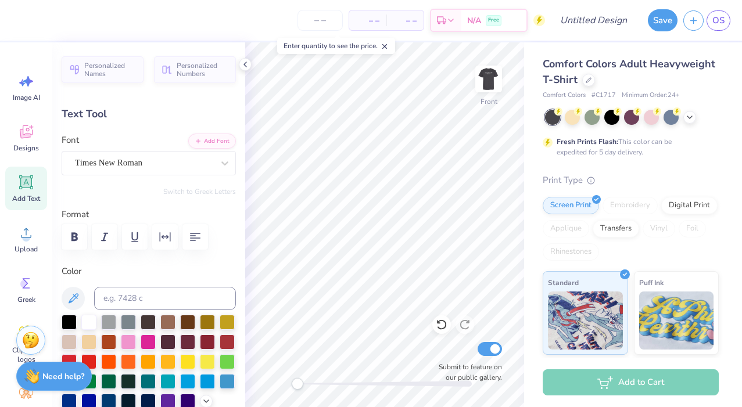
type input "-6.0"
type textarea "Supporting Sharsheret"
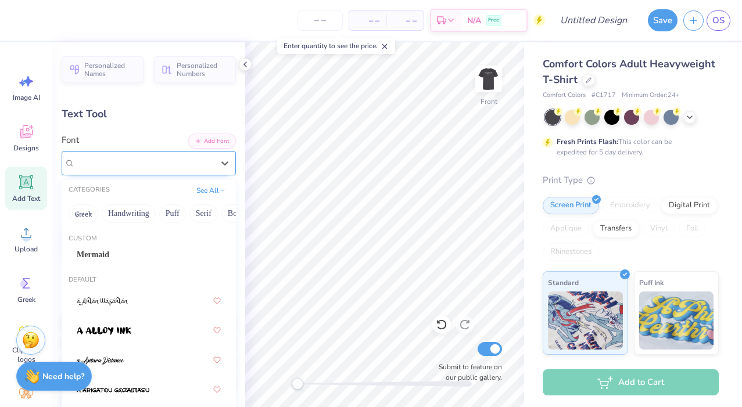
click at [134, 164] on div "Times New Roman" at bounding box center [144, 163] width 141 height 18
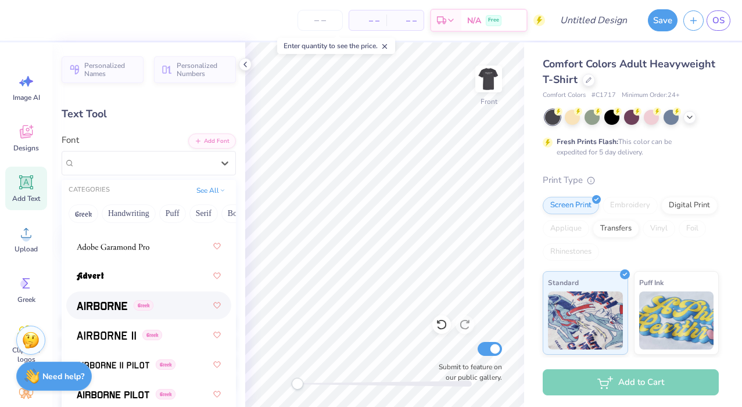
scroll to position [0, 0]
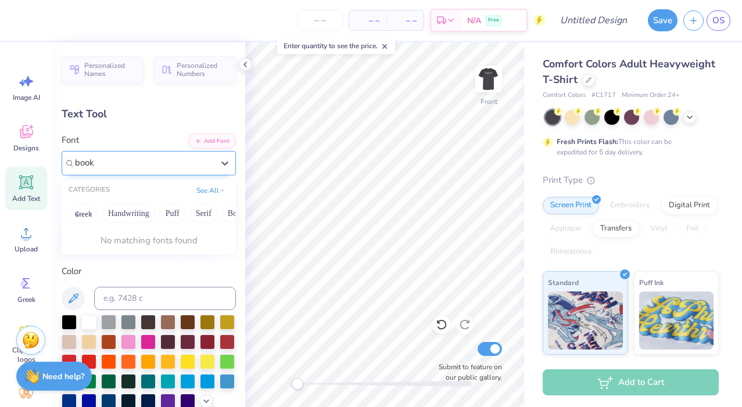
type input "book"
click at [106, 157] on div "Times New Roman" at bounding box center [144, 163] width 141 height 18
type input "bookmania"
click at [224, 161] on icon at bounding box center [225, 163] width 12 height 12
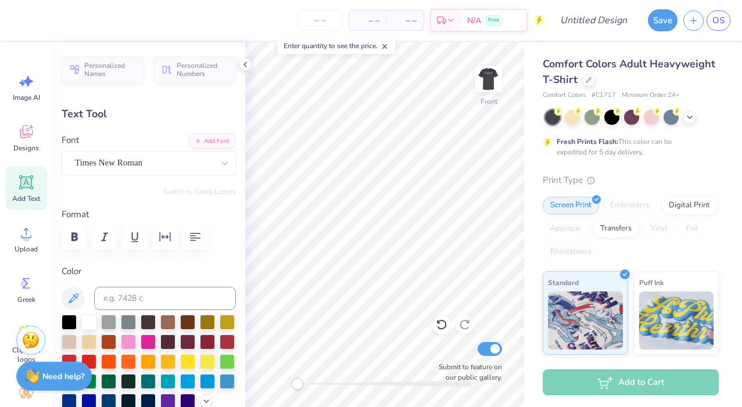
click at [213, 204] on div "Personalized Names Personalized Numbers Text Tool Add Font Font Times New Roman…" at bounding box center [148, 224] width 193 height 365
click at [199, 160] on div "Times New Roman" at bounding box center [144, 163] width 141 height 18
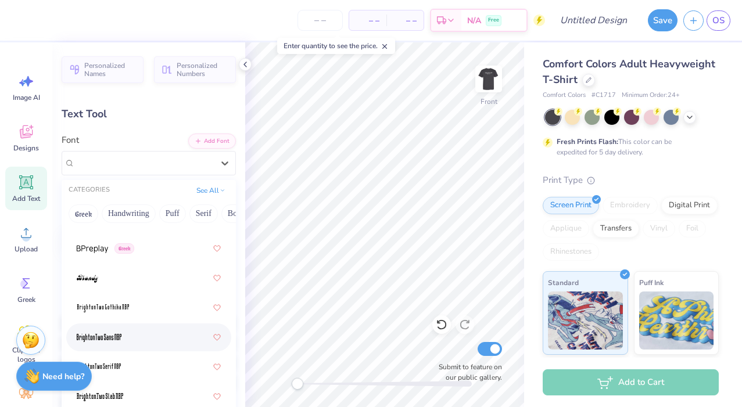
scroll to position [1205, 0]
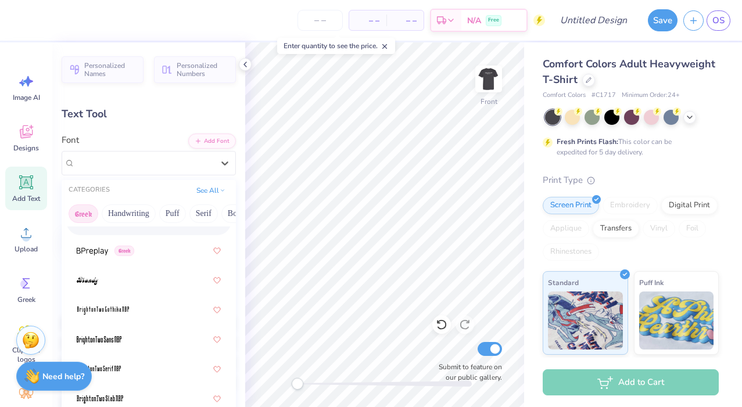
click at [78, 218] on button "Greek" at bounding box center [84, 213] width 30 height 19
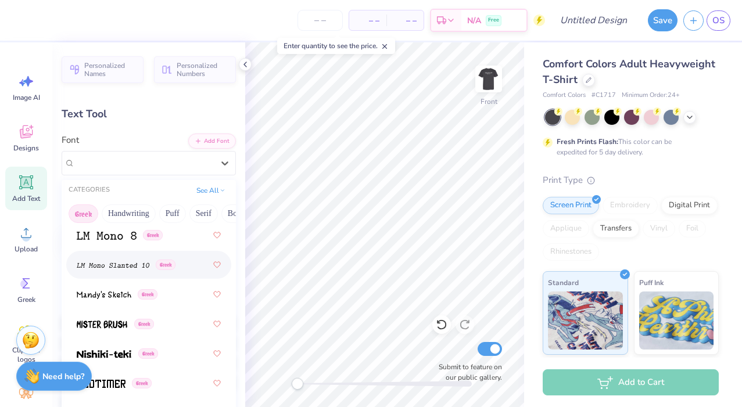
scroll to position [768, 0]
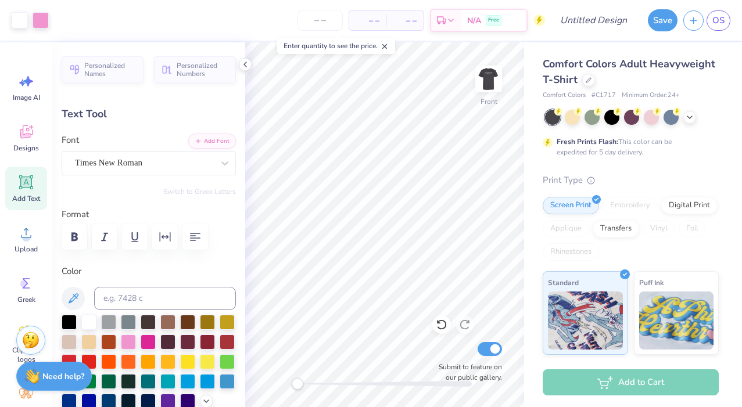
type input "0.0"
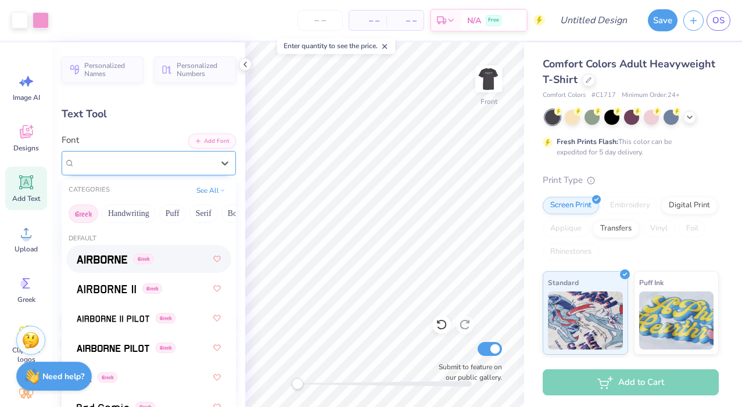
click at [104, 167] on div "Times New Roman" at bounding box center [144, 163] width 141 height 18
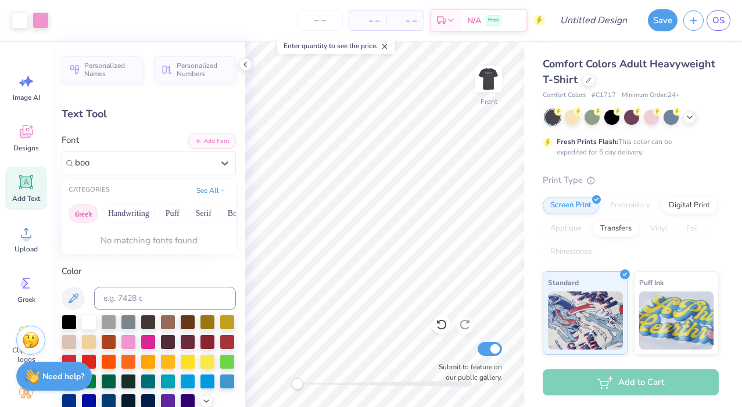
type input "boo"
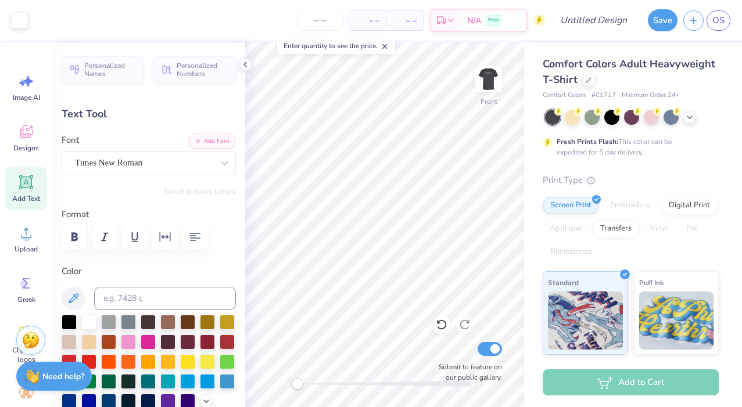
type input "11.55"
type input "2.16"
type input "16.62"
type input "-6.0"
click at [143, 159] on div "Times New Roman" at bounding box center [144, 163] width 141 height 18
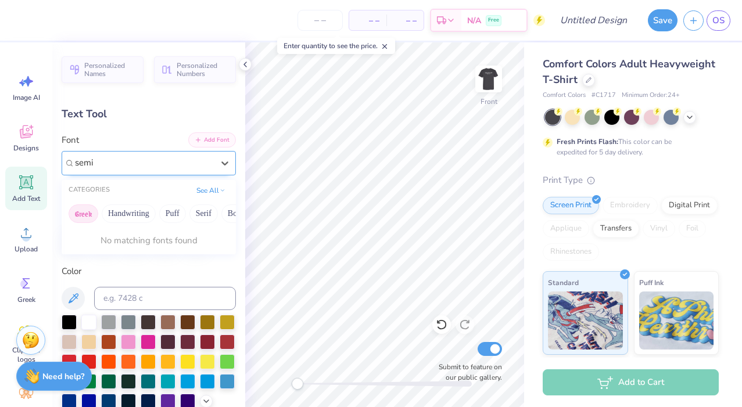
type input "semi"
click at [200, 143] on button "Add Font" at bounding box center [212, 139] width 48 height 15
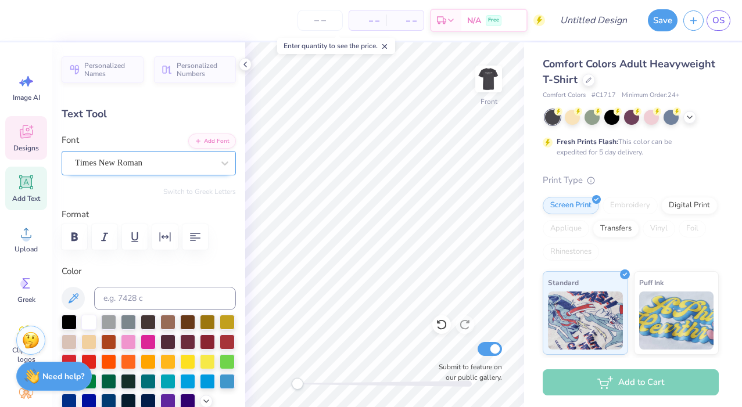
click at [26, 136] on icon at bounding box center [25, 133] width 11 height 9
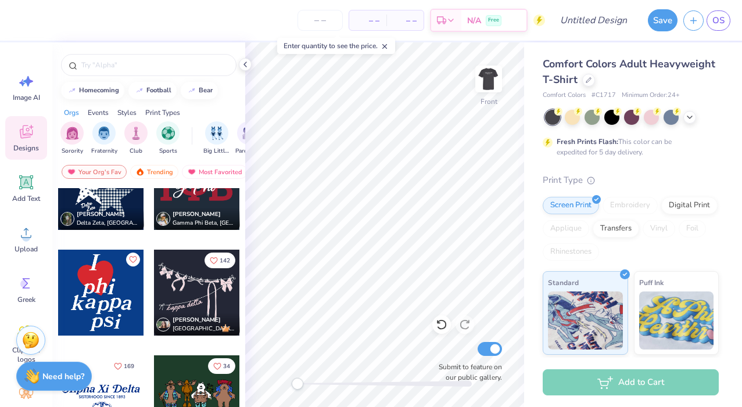
scroll to position [2323, 0]
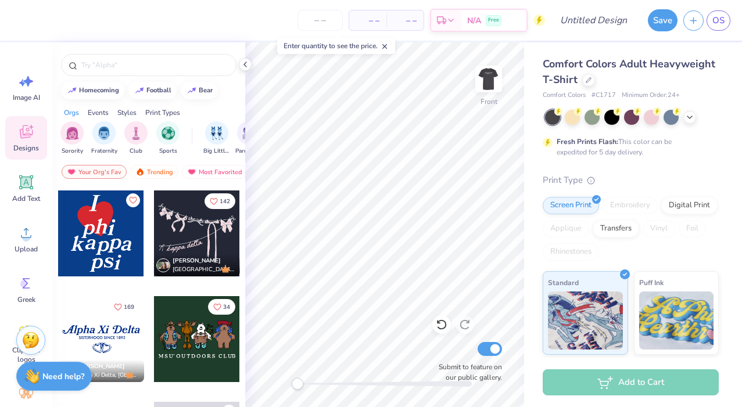
click at [103, 247] on div at bounding box center [101, 233] width 86 height 86
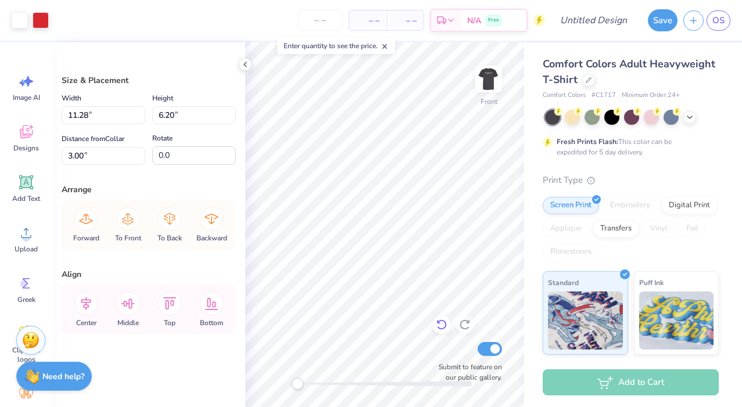
click at [443, 326] on icon at bounding box center [442, 325] width 12 height 12
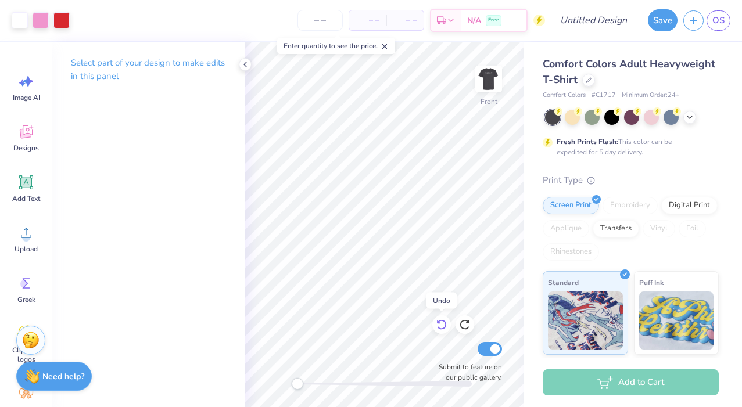
click at [443, 326] on icon at bounding box center [442, 325] width 12 height 12
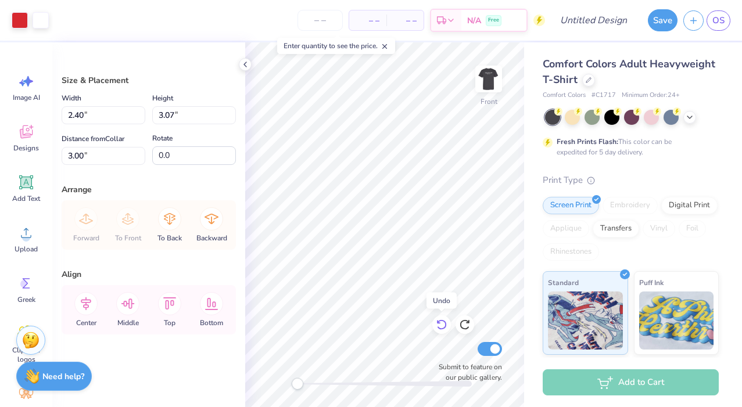
click at [438, 325] on icon at bounding box center [442, 325] width 12 height 12
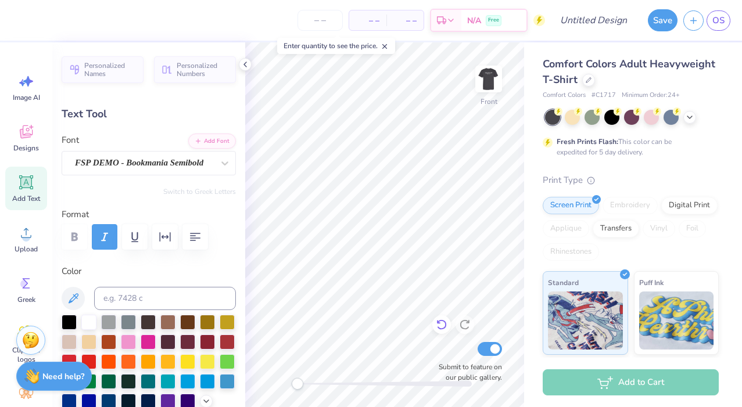
type input "1.94"
type input "2.02"
type input "3.25"
type textarea "Supporting Sharsheret"
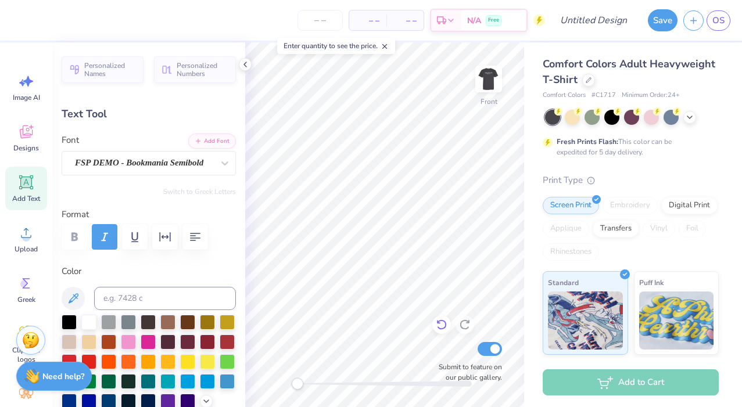
scroll to position [0, 5]
type input "14.53"
type input "1.27"
type input "18.70"
type input "12.39"
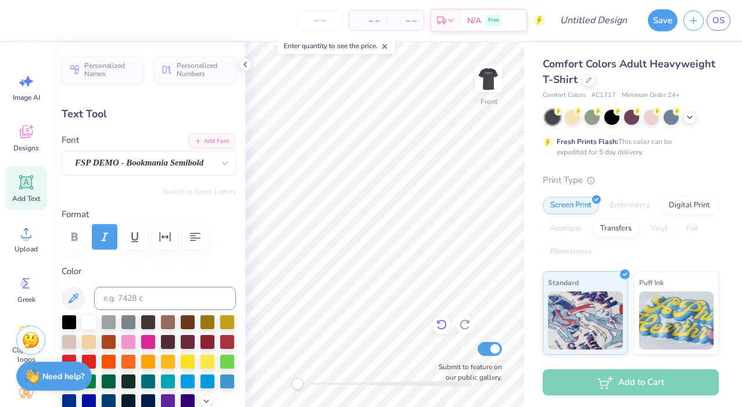
type input "1.08"
type input "18.89"
type input "11.55"
type input "2.16"
type input "16.51"
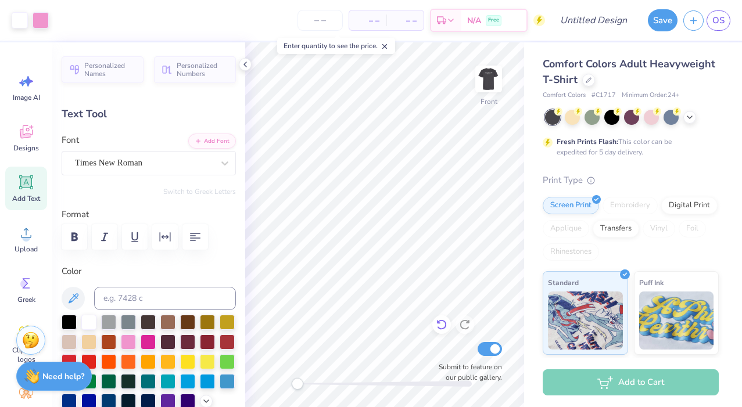
type input "0.0"
type input "12.39"
type input "1.08"
type input "18.89"
type input "0.0"
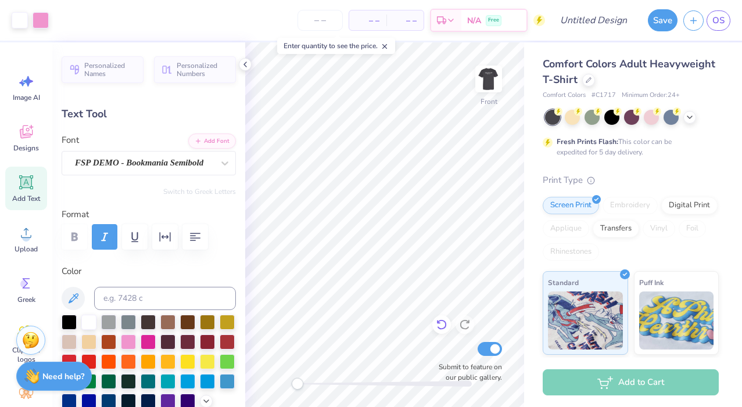
type input "12.37"
type input "1.46"
type input "16.51"
type input "-2.6"
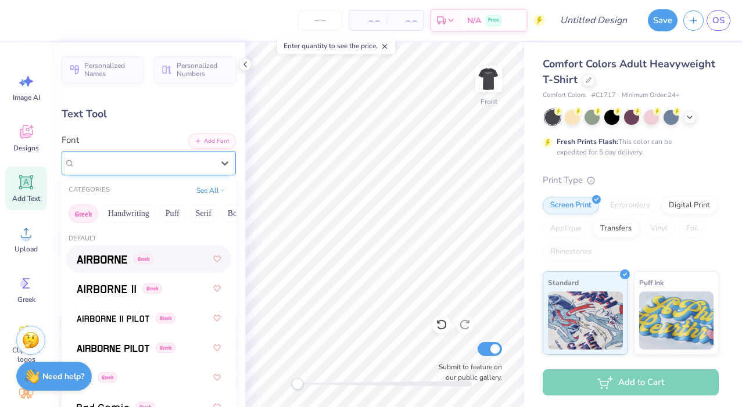
click at [130, 174] on div "FSP DEMO - Bookmania Semibold" at bounding box center [149, 163] width 174 height 24
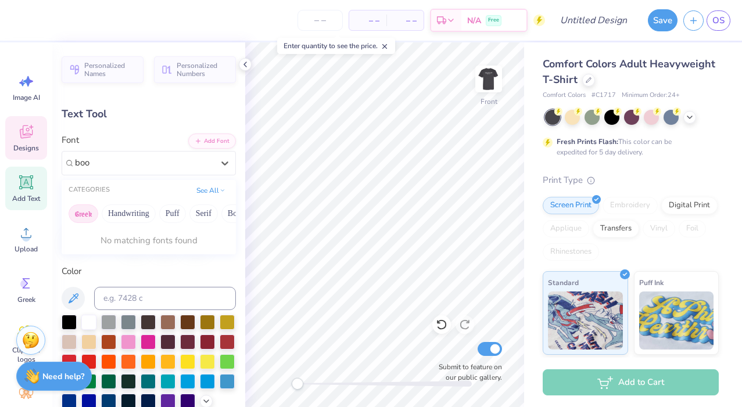
type input "boo"
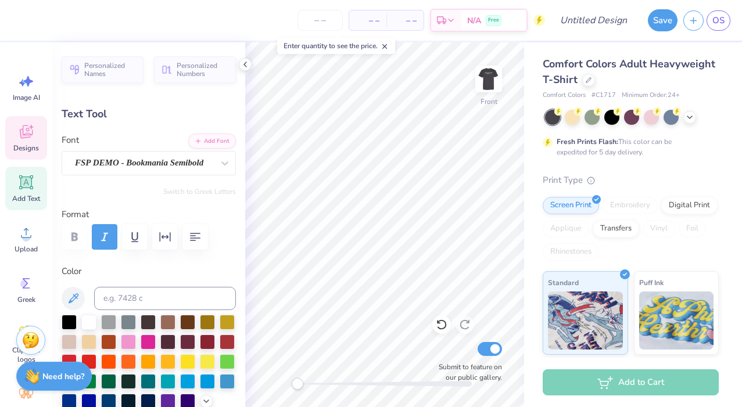
click at [23, 132] on icon at bounding box center [25, 131] width 17 height 17
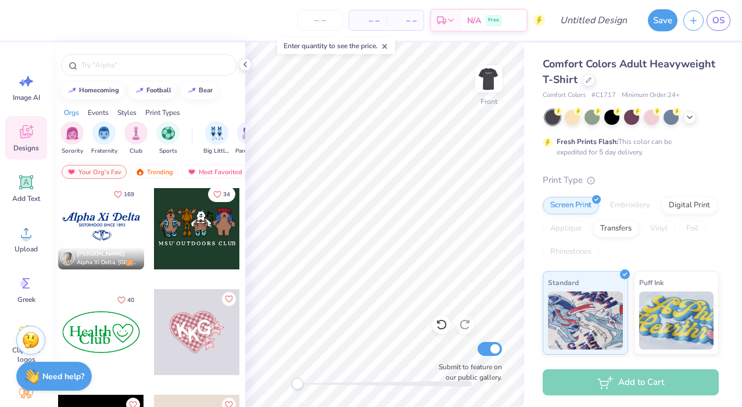
scroll to position [2442, 0]
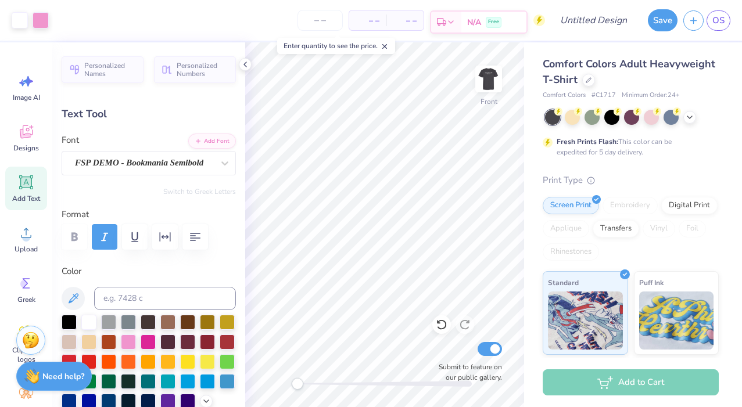
type input "0.0"
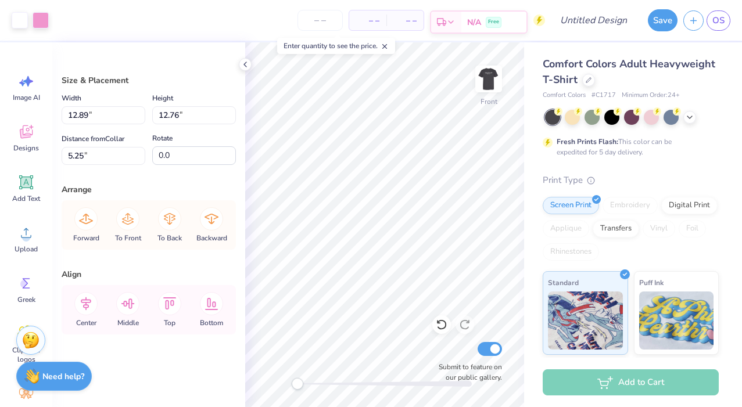
type input "7.89"
type input "13.51"
type input "13.37"
type input "7.27"
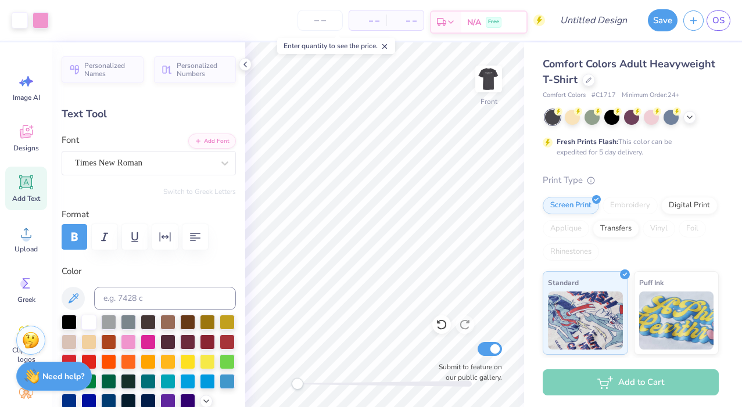
type input "12.23"
type input "0.38"
type input "20.65"
type input "12.95"
type input "1.60"
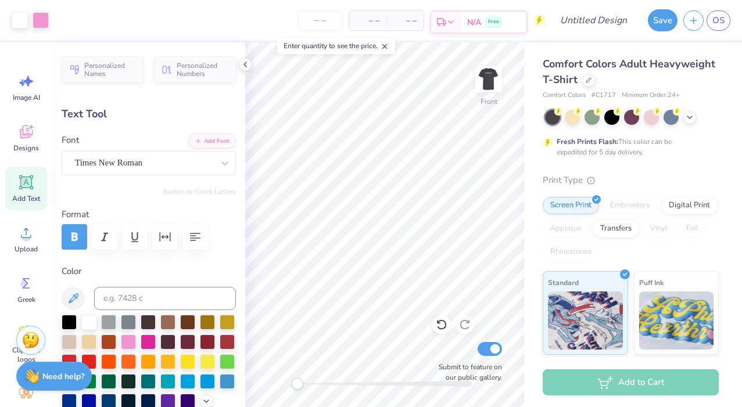
type input "19.04"
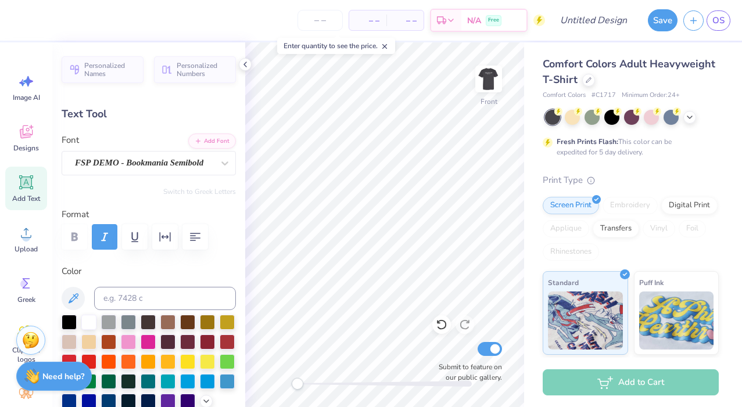
click at [294, 53] on div "Enter quantity to see the price." at bounding box center [336, 46] width 118 height 16
type input "0.0"
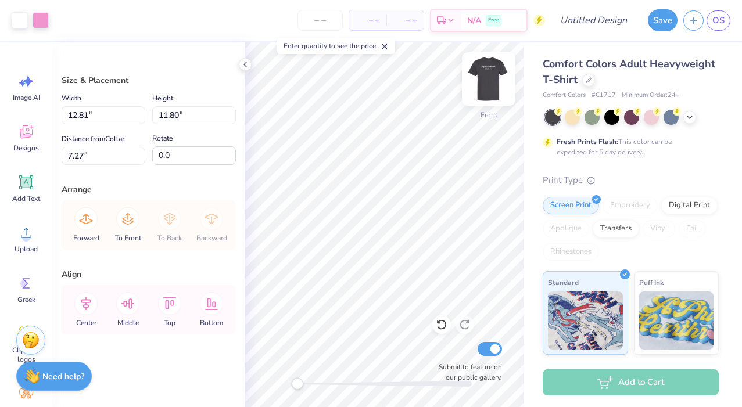
type input "6.88"
type input "13.36"
type input "12.31"
type input "6.36"
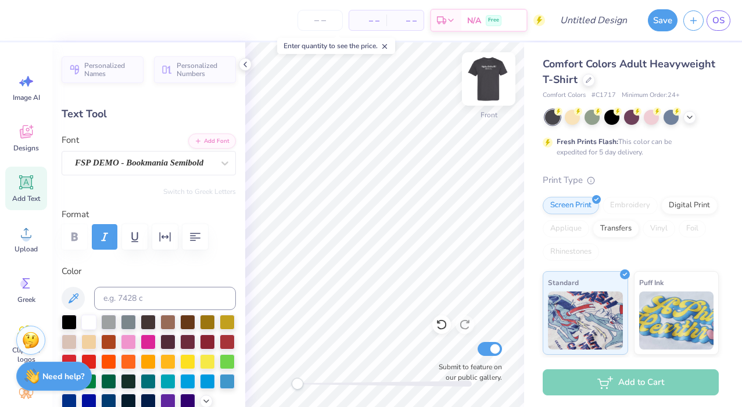
type input "0.0"
click at [481, 82] on img at bounding box center [488, 79] width 46 height 46
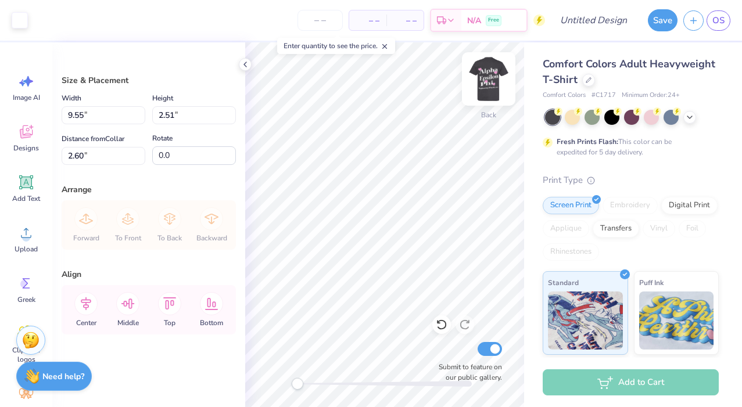
click at [481, 77] on img at bounding box center [488, 79] width 46 height 46
